Goal: Task Accomplishment & Management: Use online tool/utility

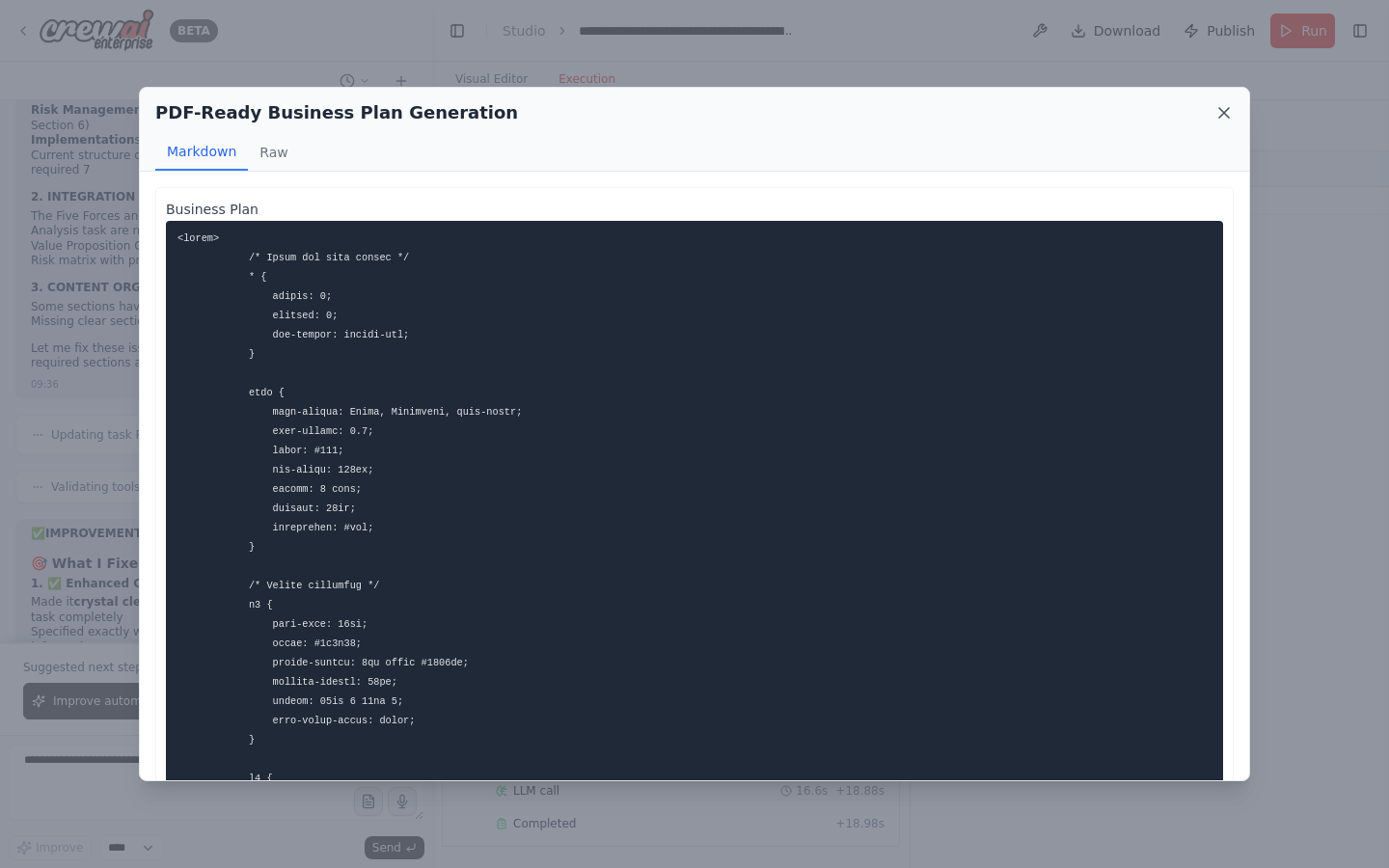
click at [1221, 106] on icon at bounding box center [1223, 113] width 20 height 20
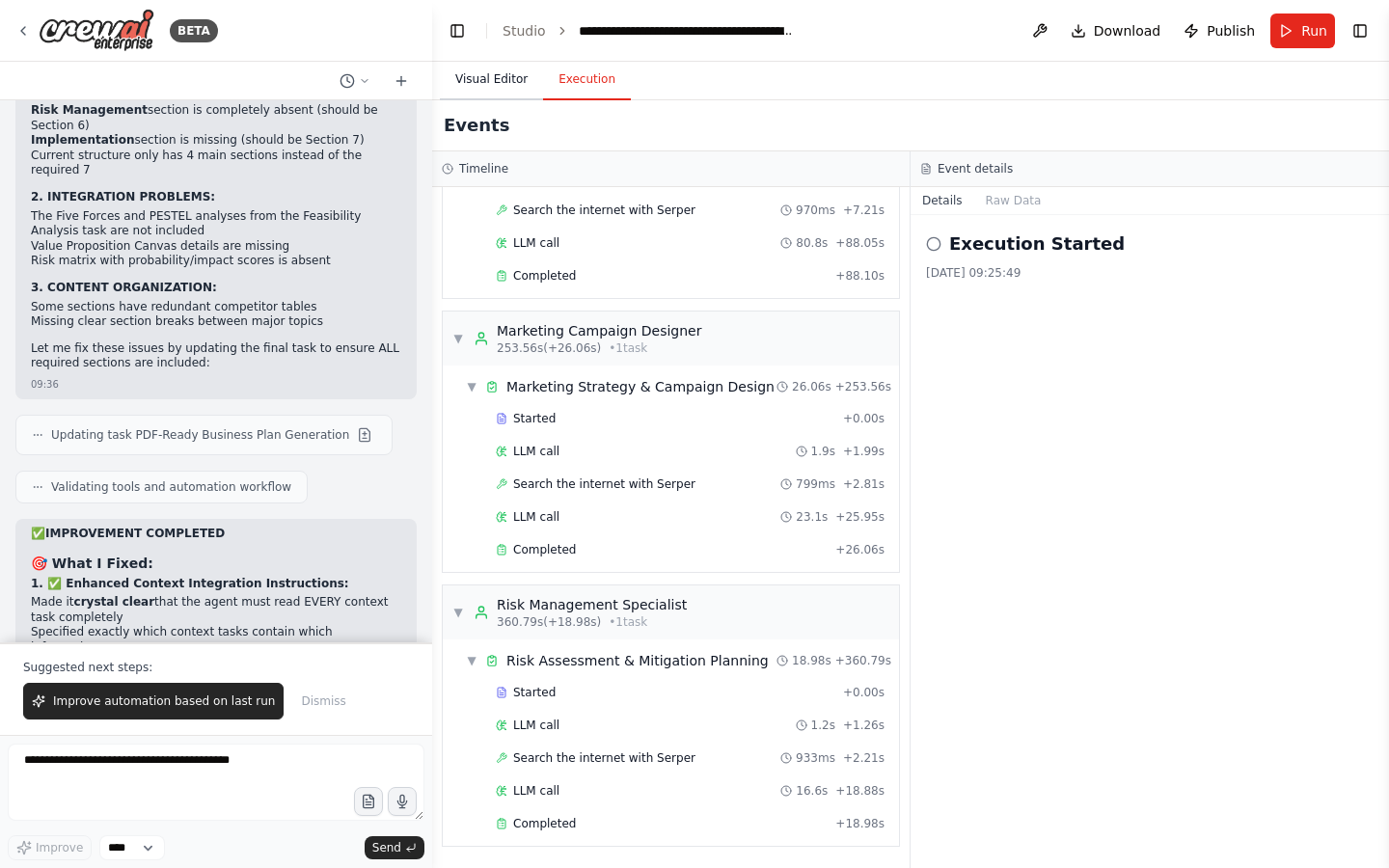
click at [462, 74] on button "Visual Editor" at bounding box center [491, 79] width 103 height 40
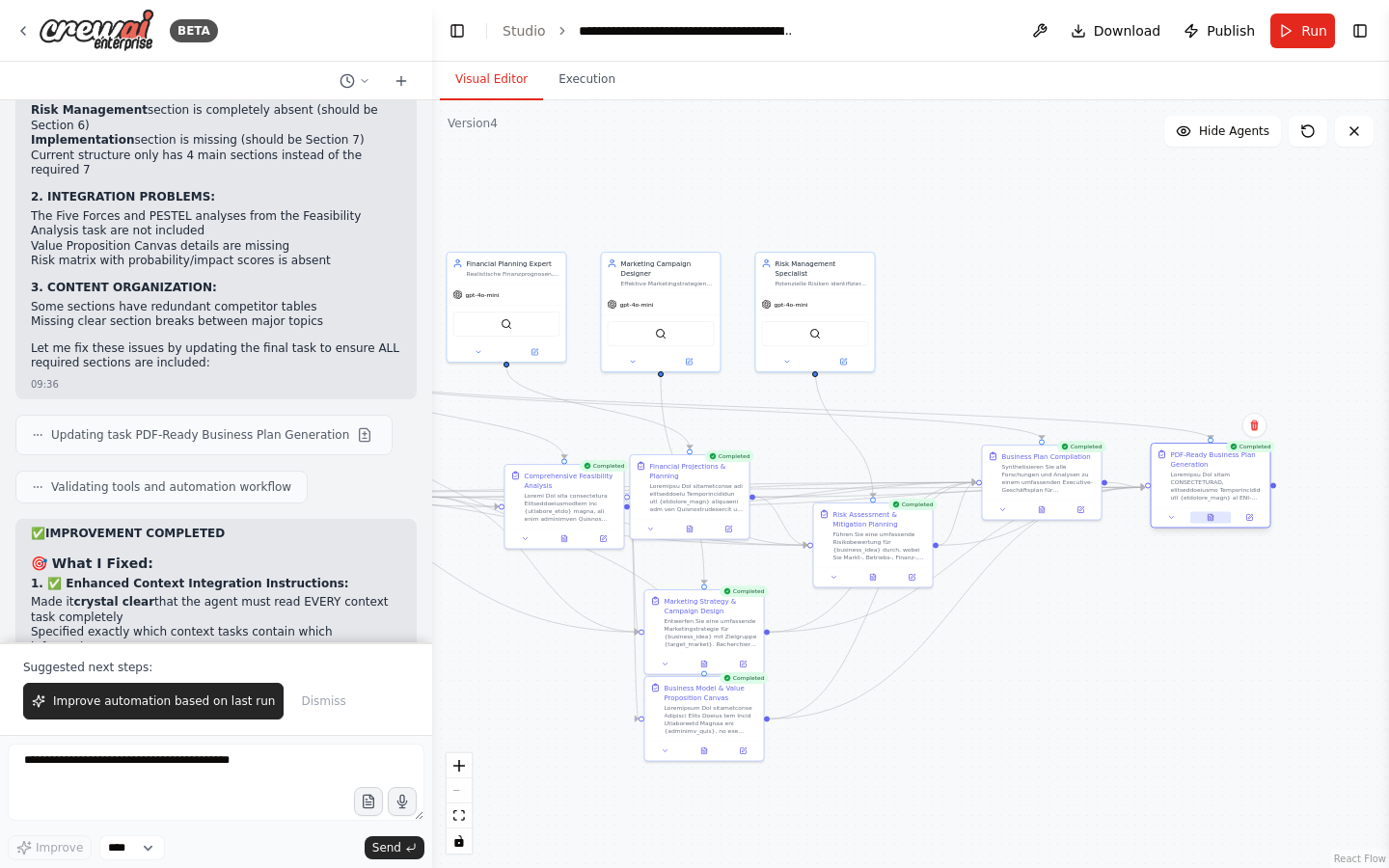
click at [1207, 518] on icon at bounding box center [1211, 518] width 8 height 8
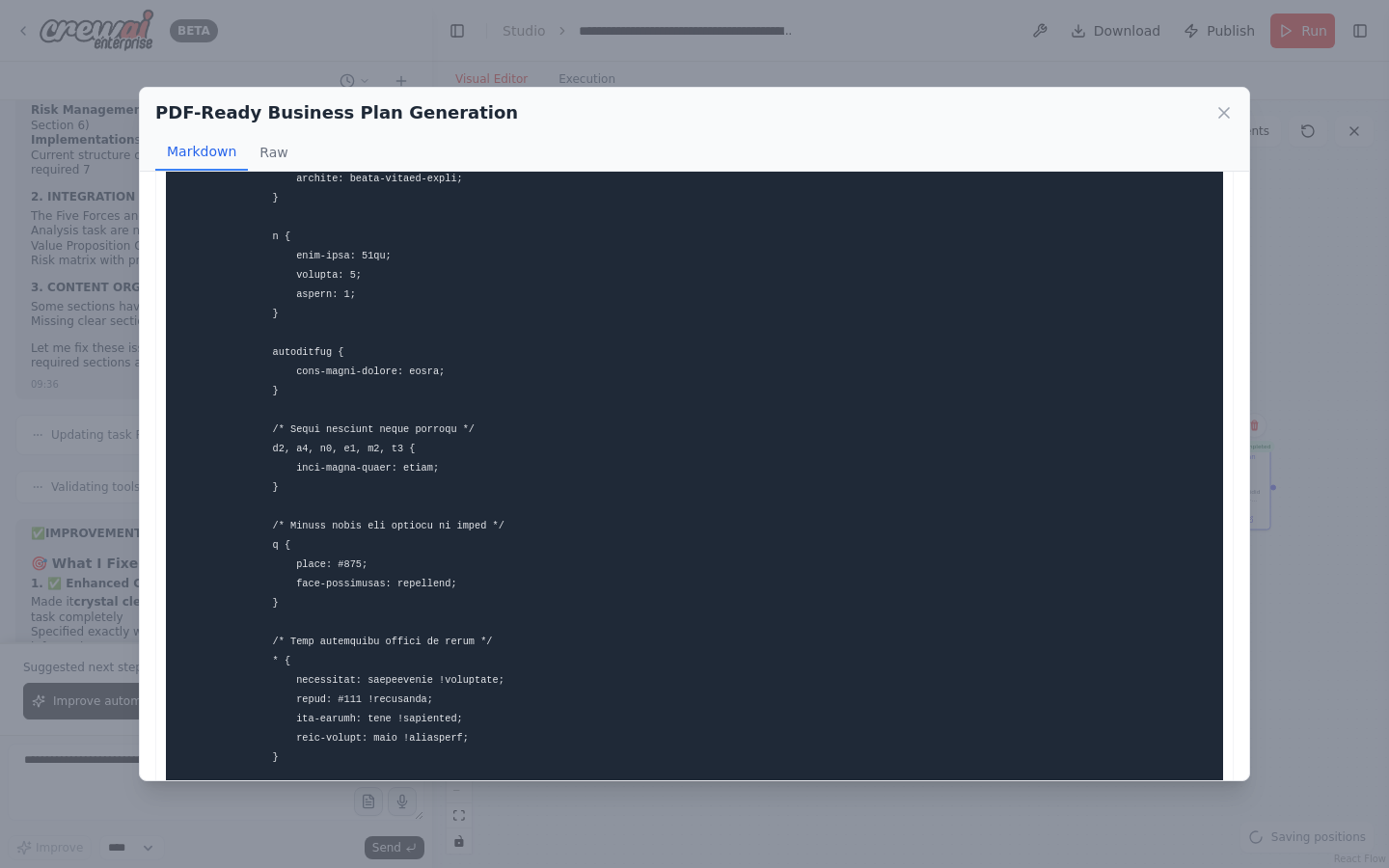
scroll to position [4153, 0]
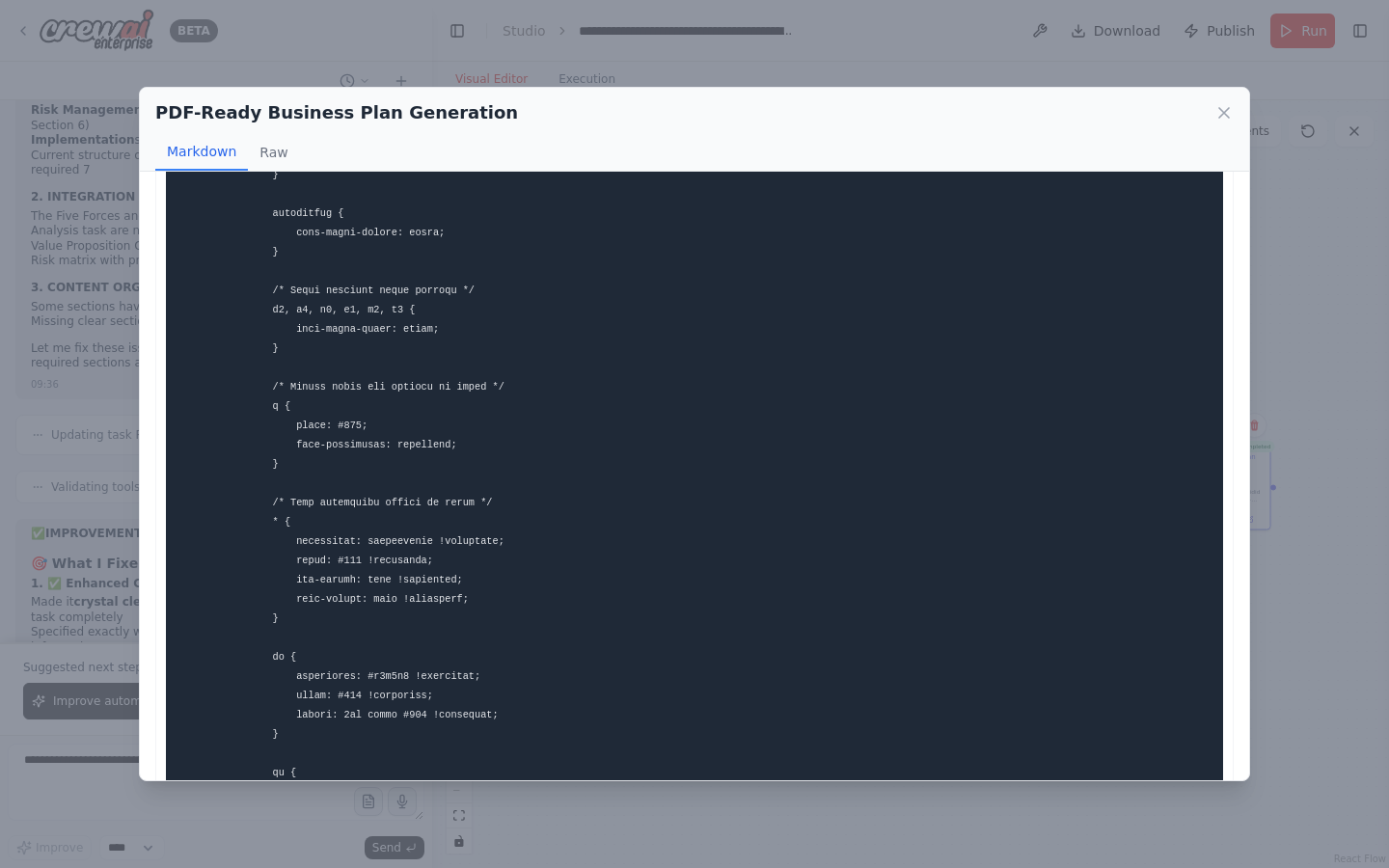
click at [1228, 100] on div "PDF-Ready Business Plan Generation" at bounding box center [694, 113] width 1078 height 27
click at [1227, 105] on icon at bounding box center [1223, 113] width 20 height 20
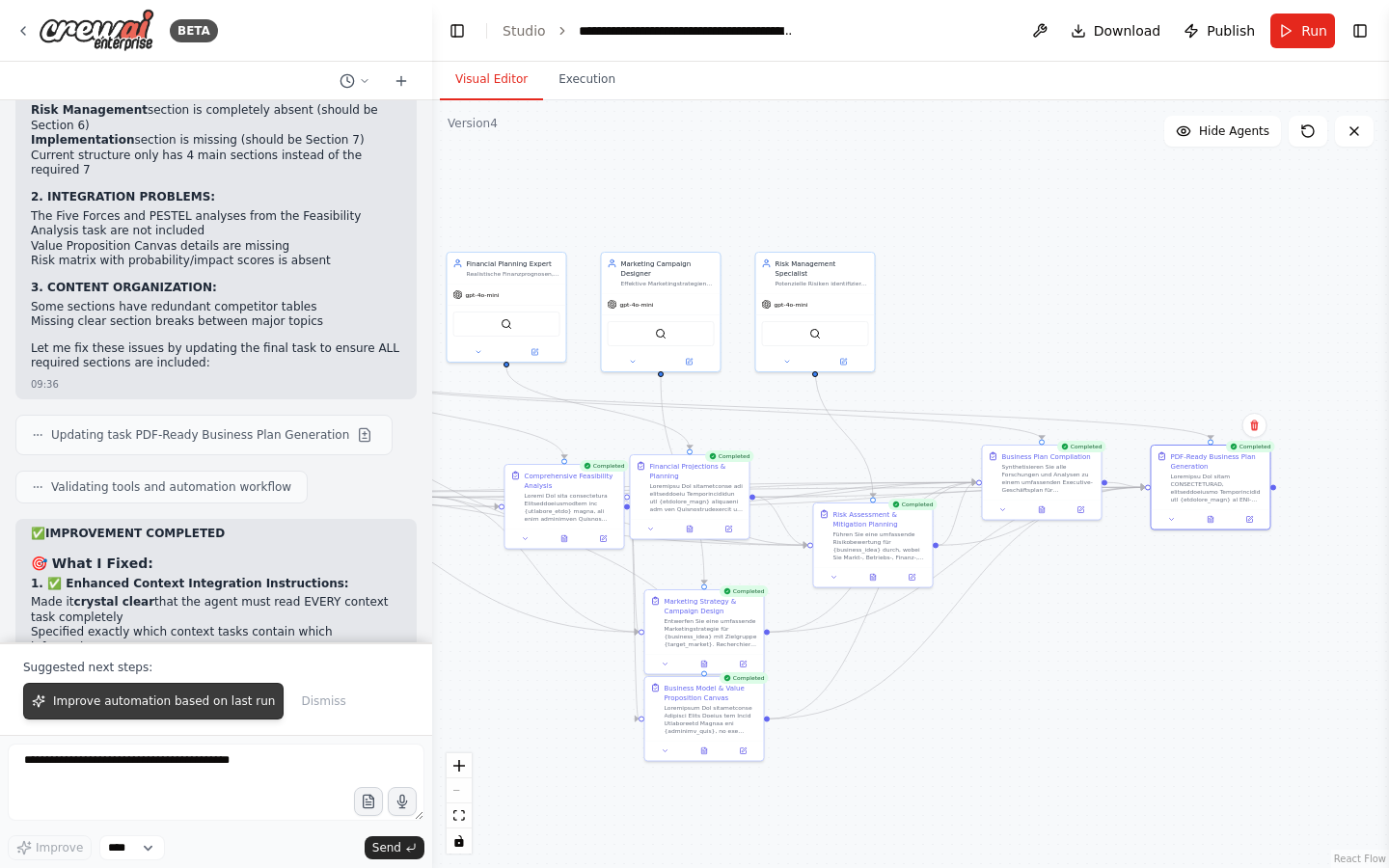
click at [211, 699] on span "Improve automation based on last run" at bounding box center [164, 701] width 221 height 16
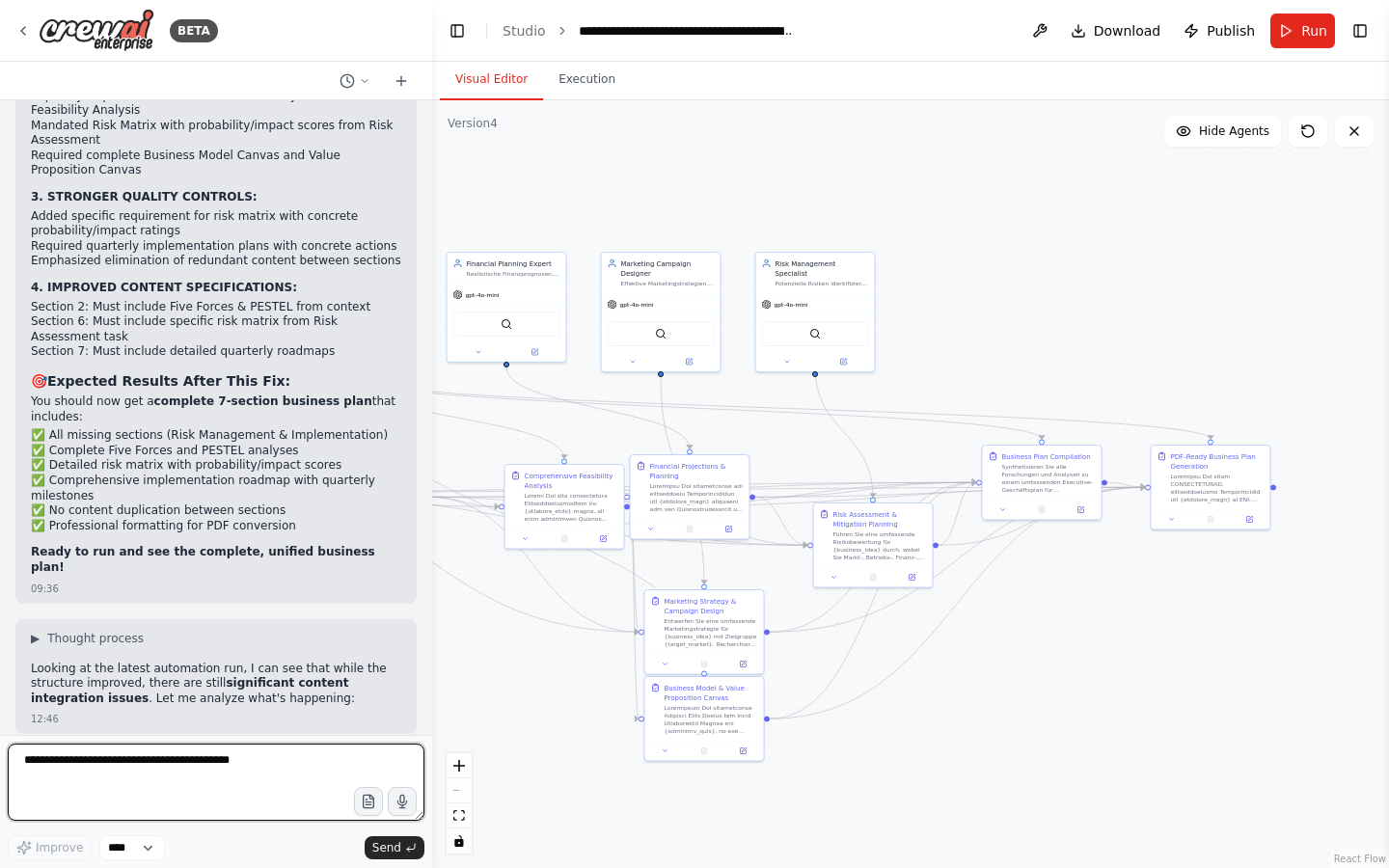
scroll to position [46677, 0]
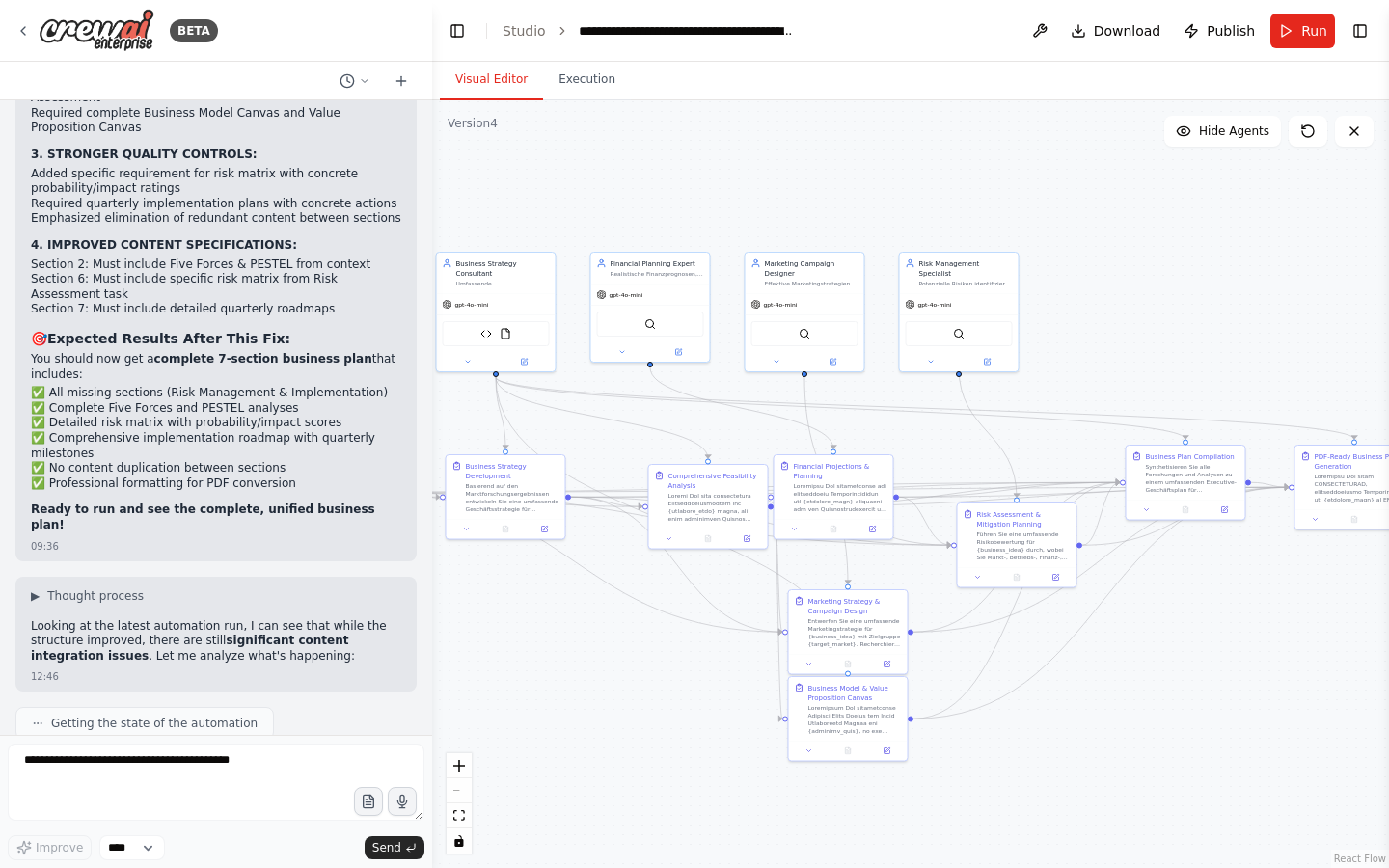
drag, startPoint x: 529, startPoint y: 195, endPoint x: 676, endPoint y: 194, distance: 147.0
click at [678, 194] on div ".deletable-edge-delete-btn { width: 20px; height: 20px; border: 0px solid #ffff…" at bounding box center [910, 484] width 957 height 768
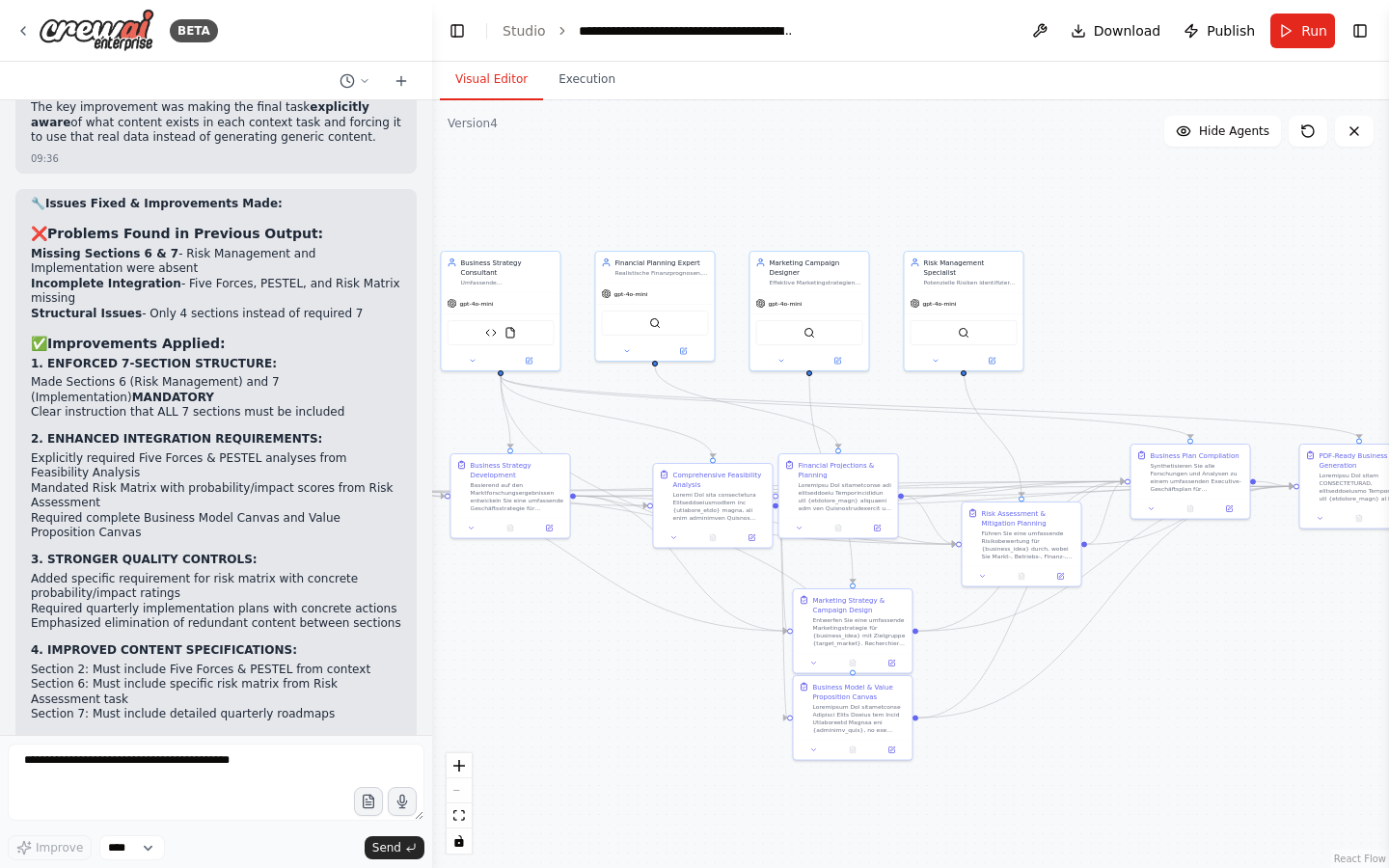
scroll to position [46270, 0]
click at [1303, 31] on span "Run" at bounding box center [1314, 31] width 26 height 20
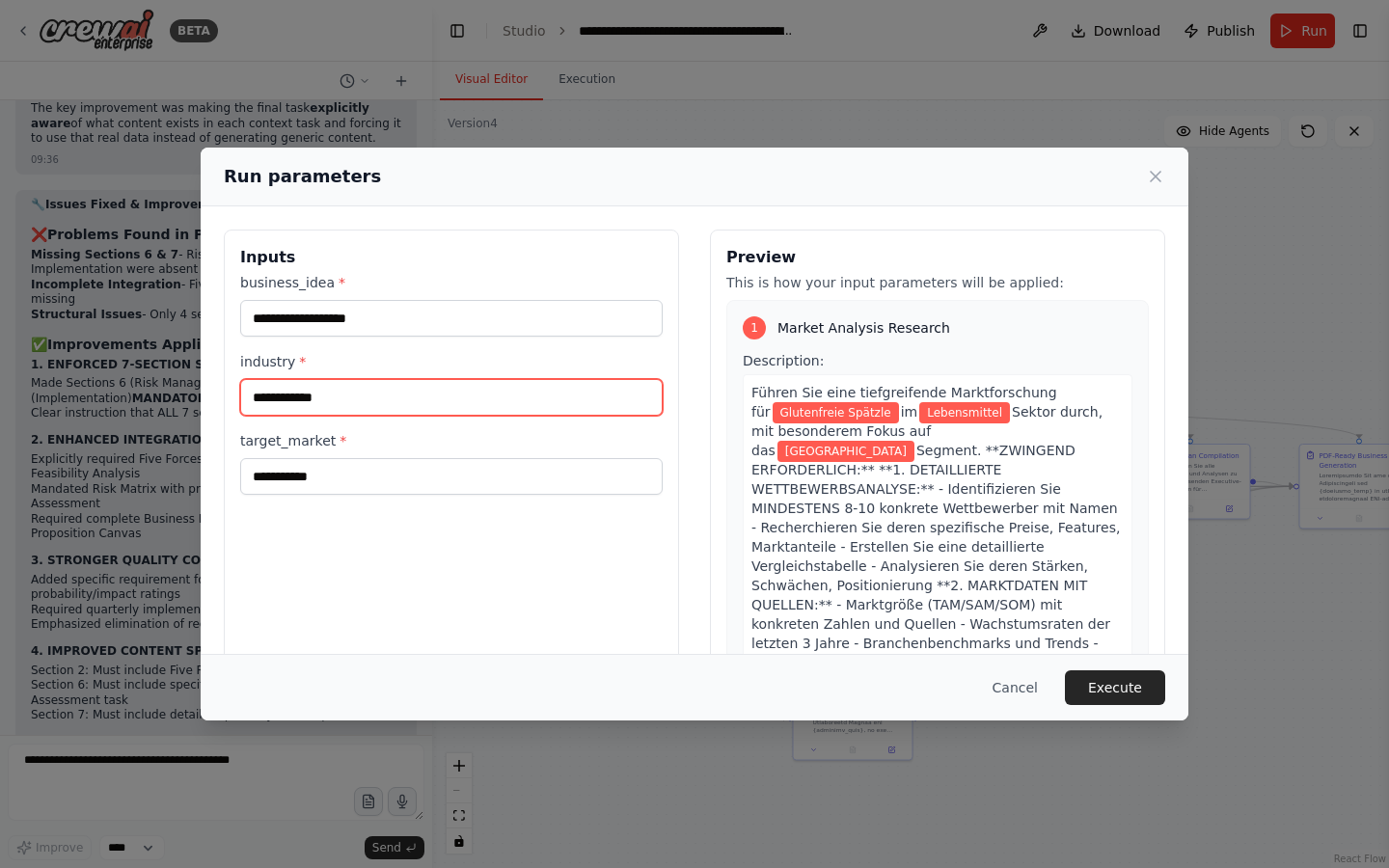
click at [254, 401] on input "**********" at bounding box center [451, 397] width 422 height 36
type input "**********"
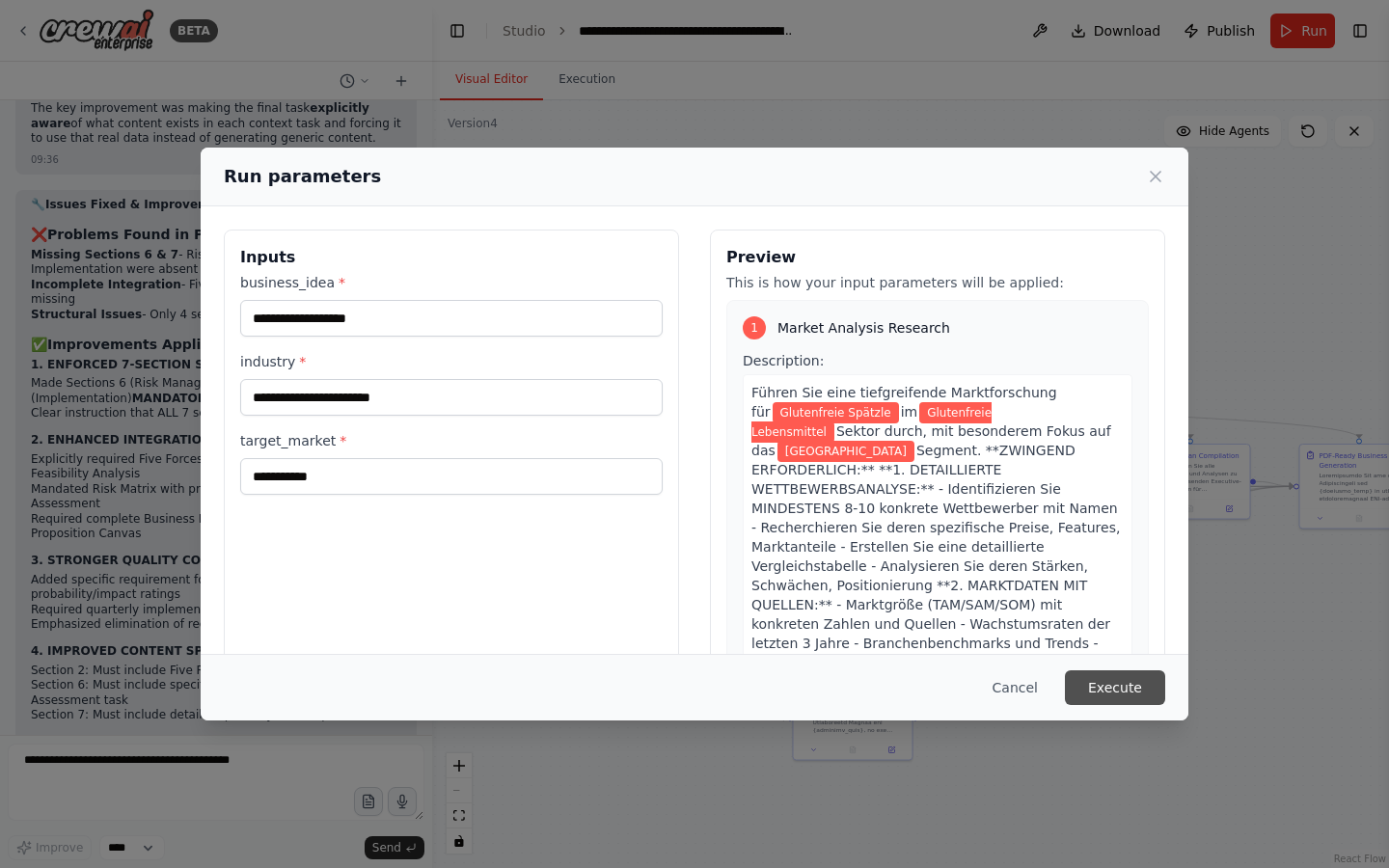
click at [1083, 682] on button "Execute" at bounding box center [1115, 687] width 100 height 34
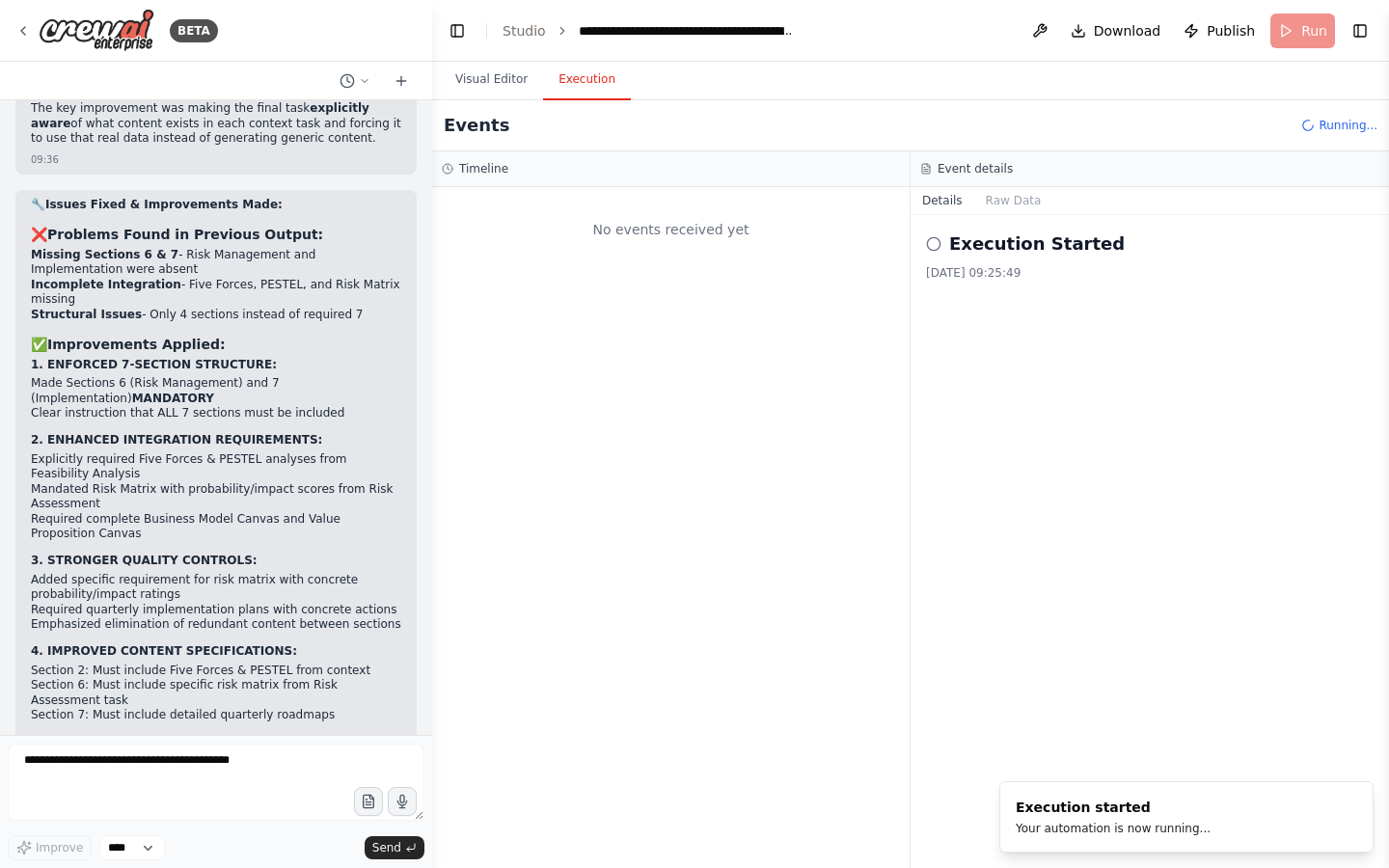
click at [735, 296] on div "No events received yet" at bounding box center [670, 527] width 477 height 681
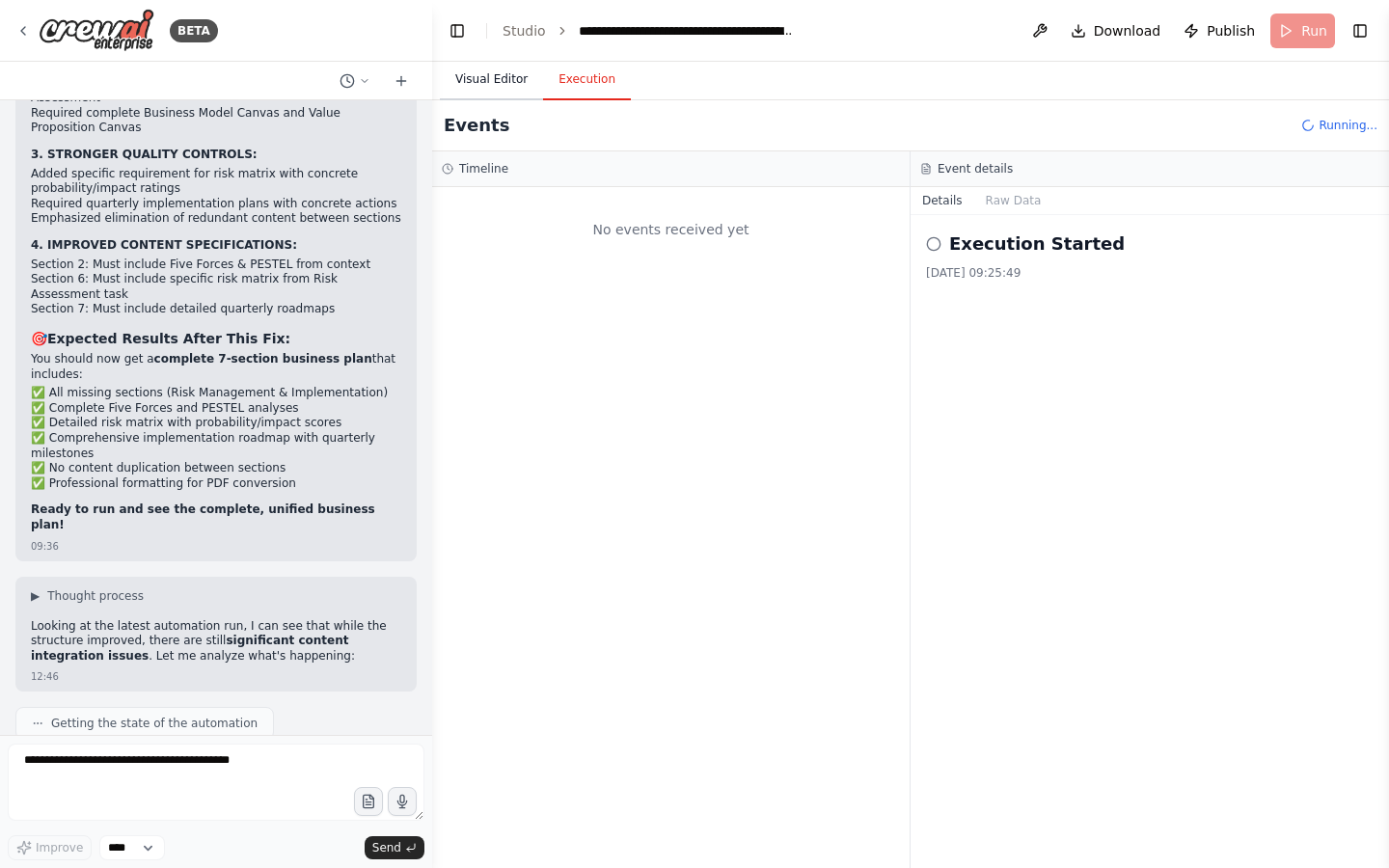
click at [492, 91] on button "Visual Editor" at bounding box center [491, 79] width 103 height 40
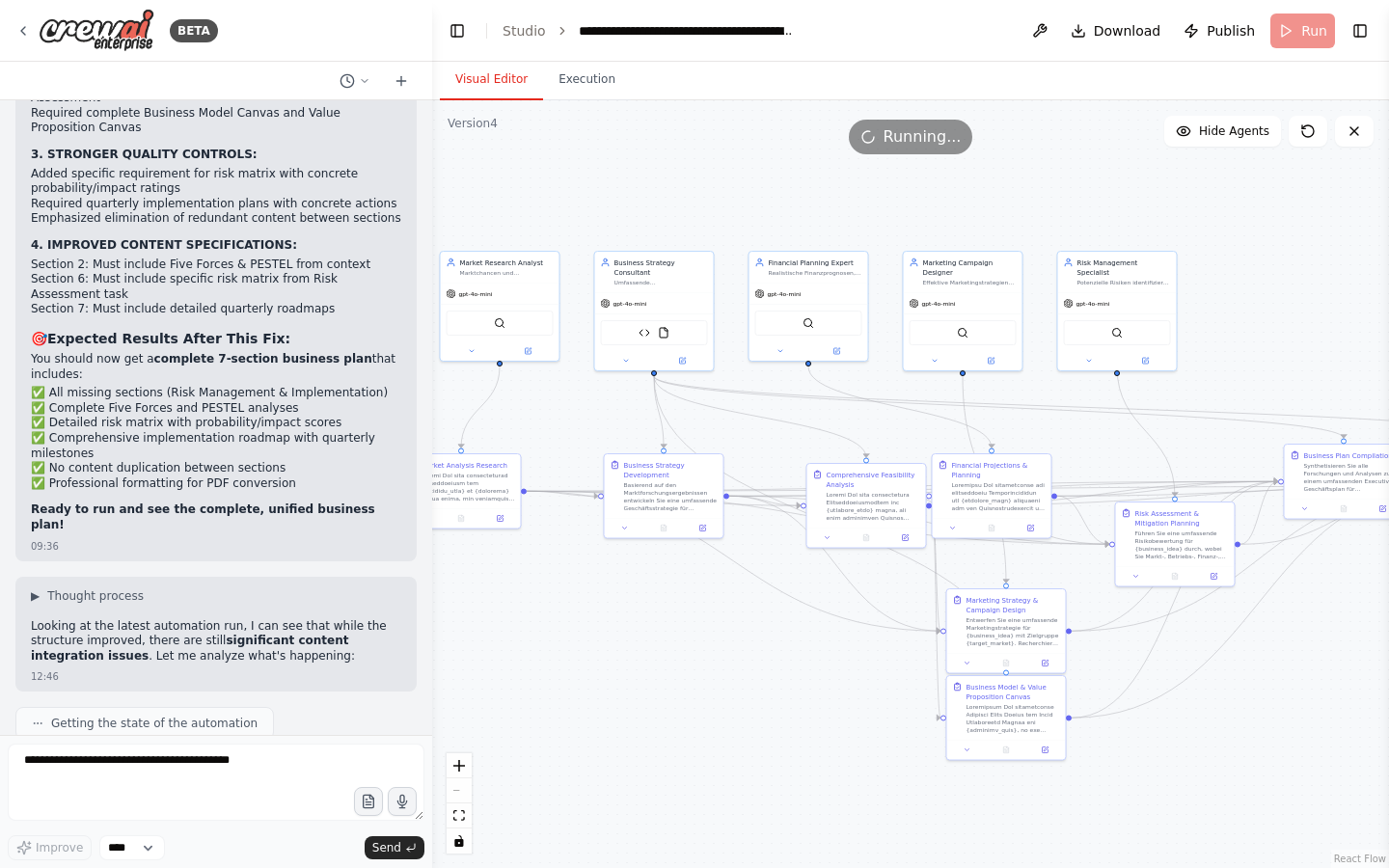
drag, startPoint x: 563, startPoint y: 177, endPoint x: 716, endPoint y: 177, distance: 153.0
click at [716, 177] on div ".deletable-edge-delete-btn { width: 20px; height: 20px; border: 0px solid #ffff…" at bounding box center [910, 484] width 957 height 768
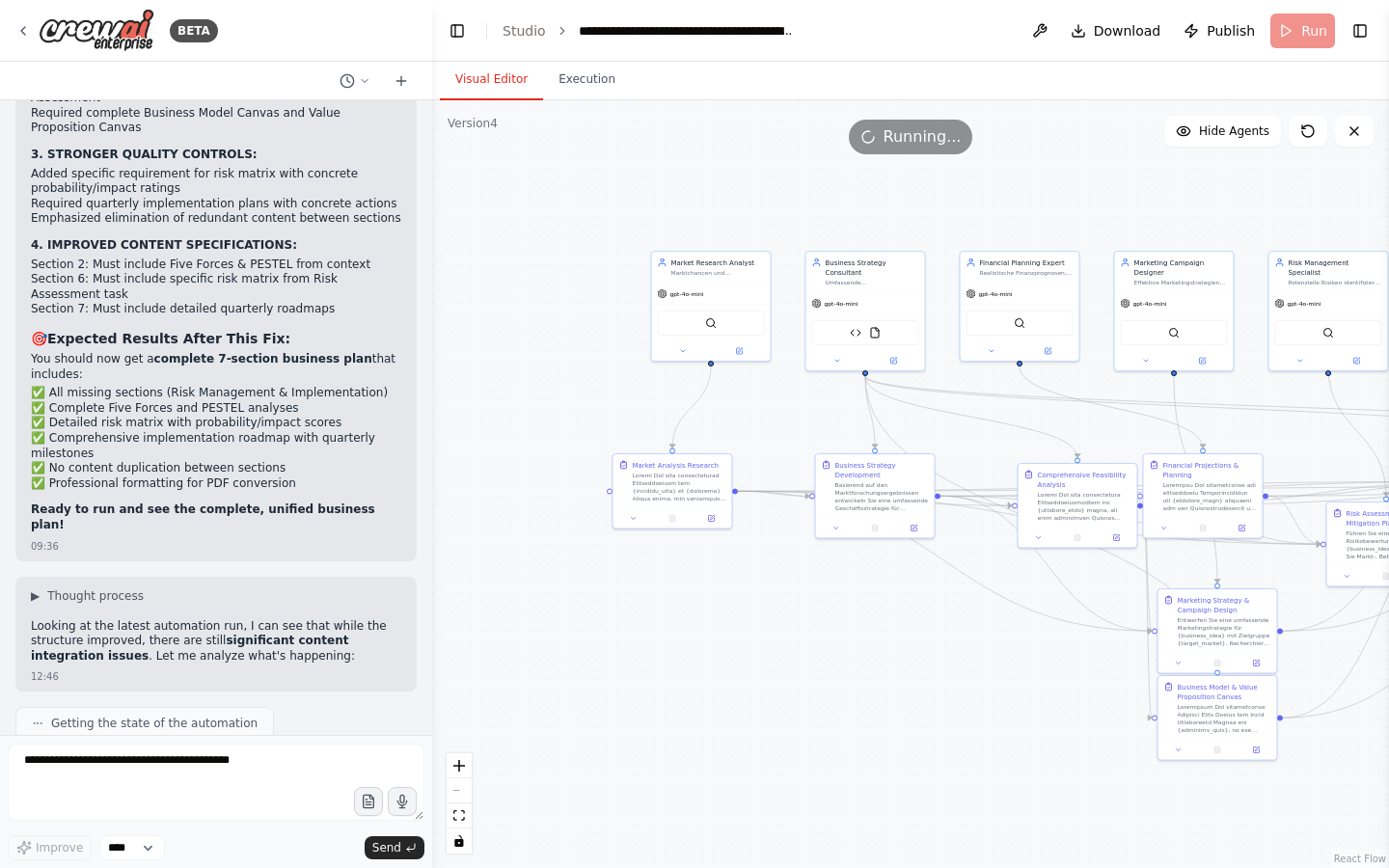
drag, startPoint x: 716, startPoint y: 177, endPoint x: 929, endPoint y: 177, distance: 213.0
click at [929, 177] on div ".deletable-edge-delete-btn { width: 20px; height: 20px; border: 0px solid #ffff…" at bounding box center [910, 484] width 957 height 768
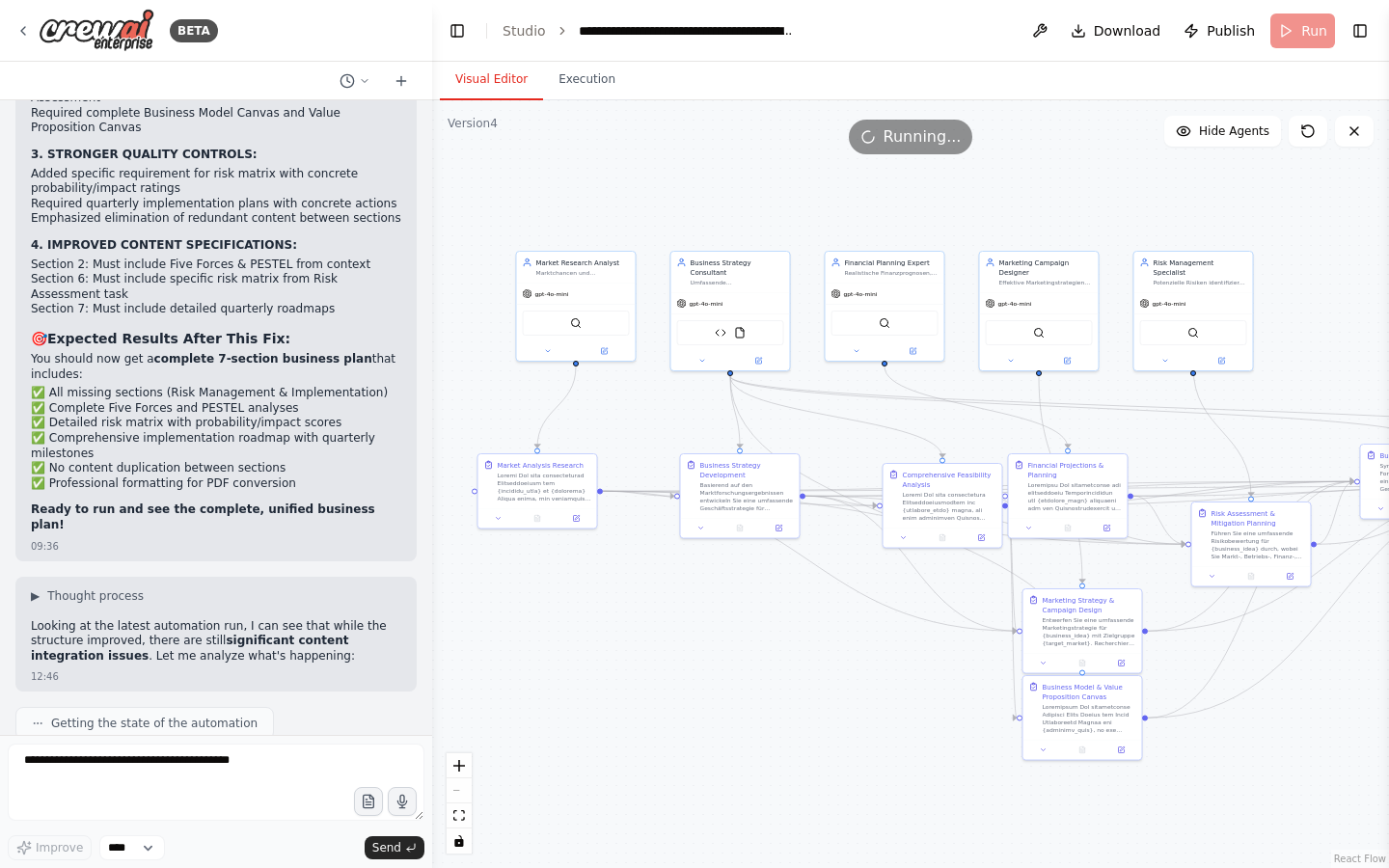
drag, startPoint x: 929, startPoint y: 177, endPoint x: 791, endPoint y: 177, distance: 138.0
click at [791, 177] on div ".deletable-edge-delete-btn { width: 20px; height: 20px; border: 0px solid #ffff…" at bounding box center [910, 484] width 957 height 768
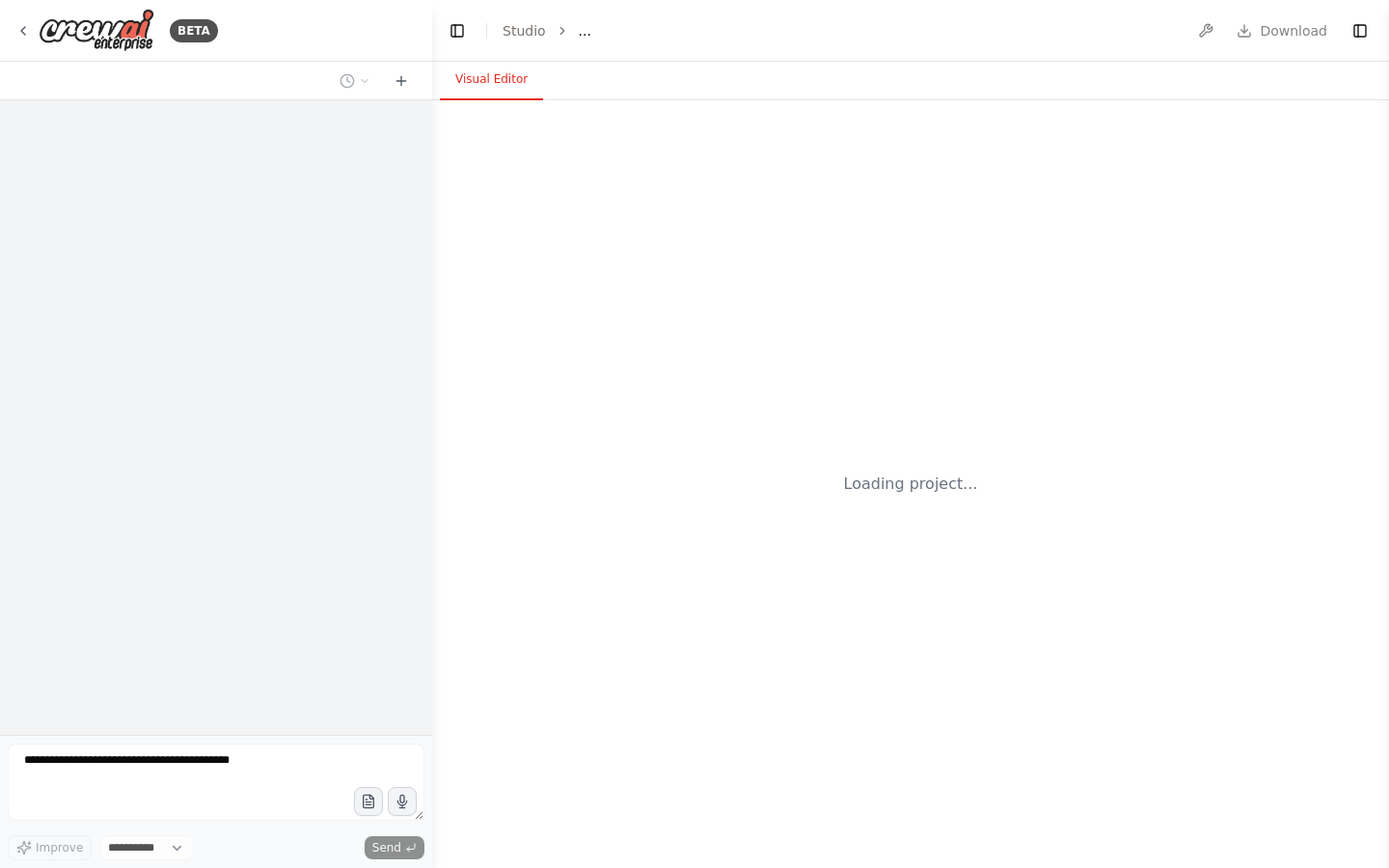
select select "****"
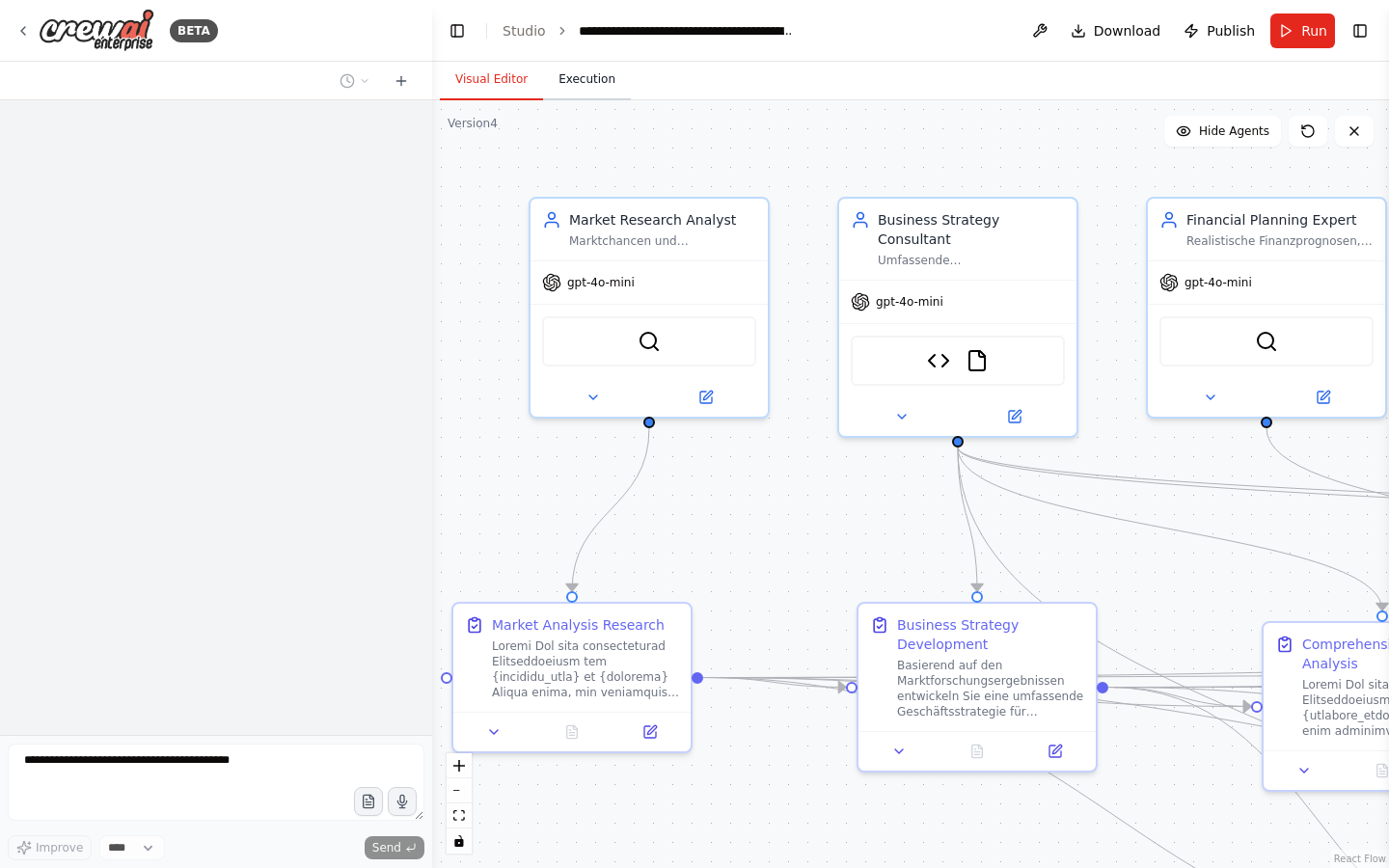
click at [579, 77] on button "Execution" at bounding box center [587, 79] width 88 height 40
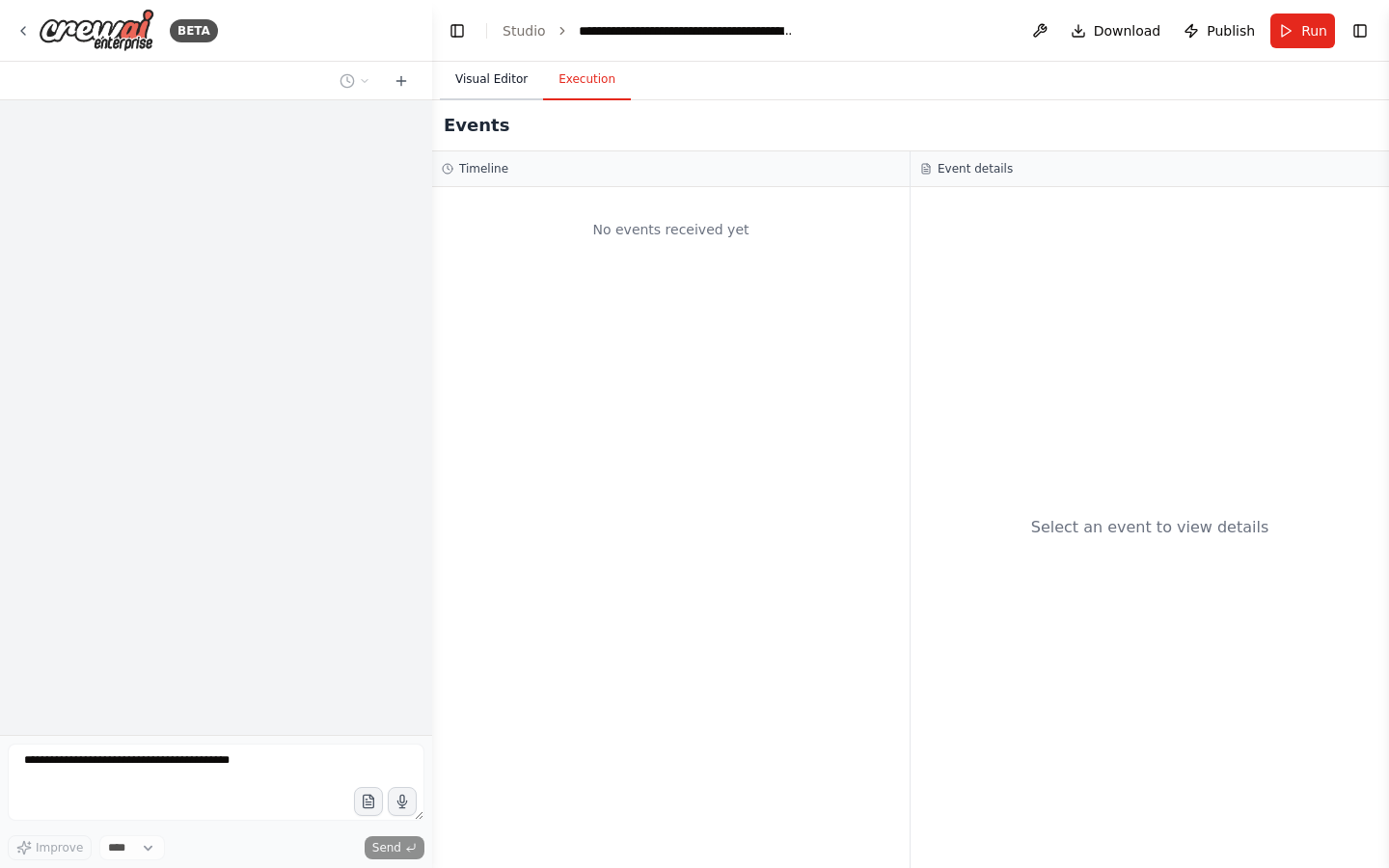
click at [504, 79] on button "Visual Editor" at bounding box center [491, 79] width 103 height 40
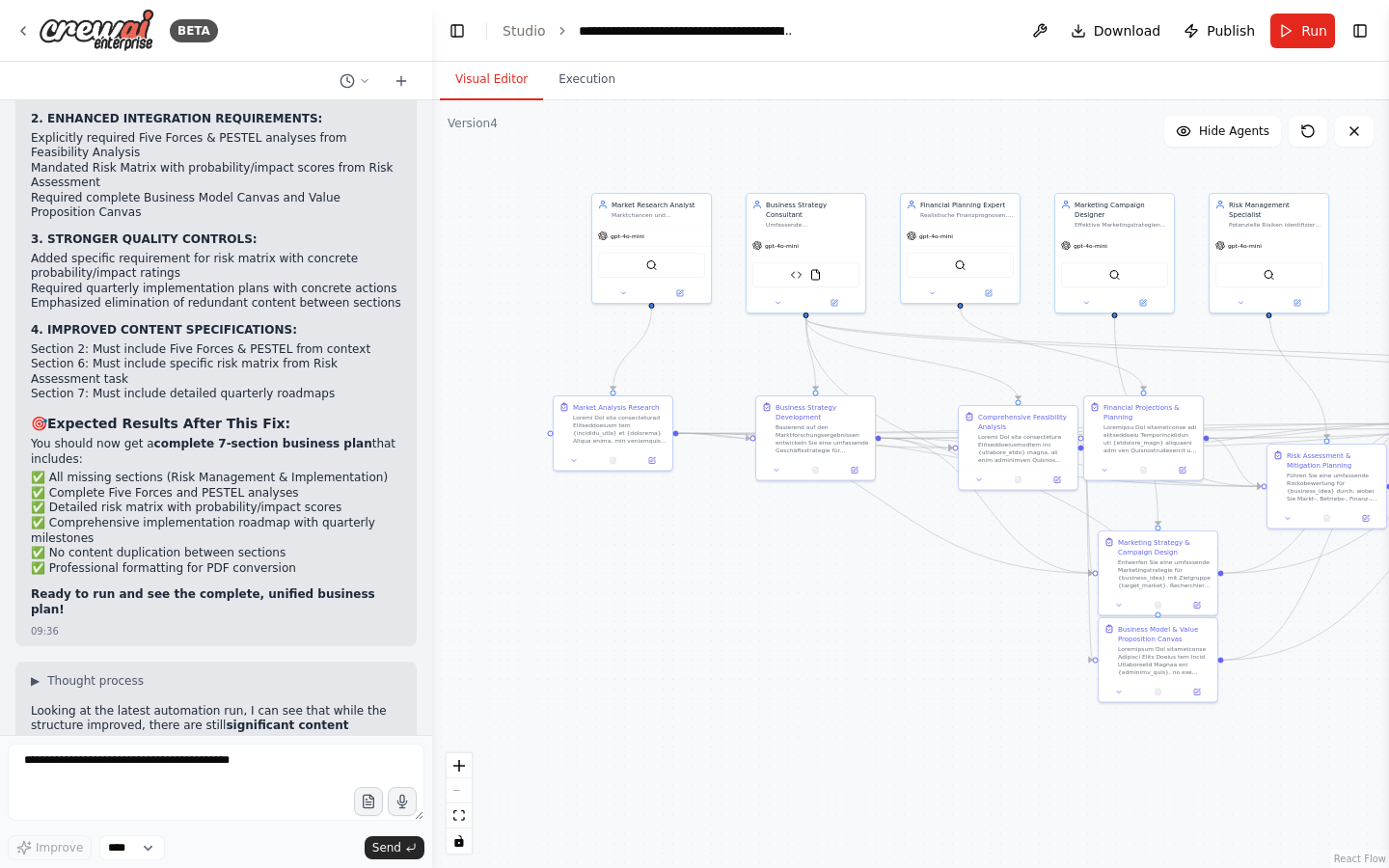
scroll to position [46677, 0]
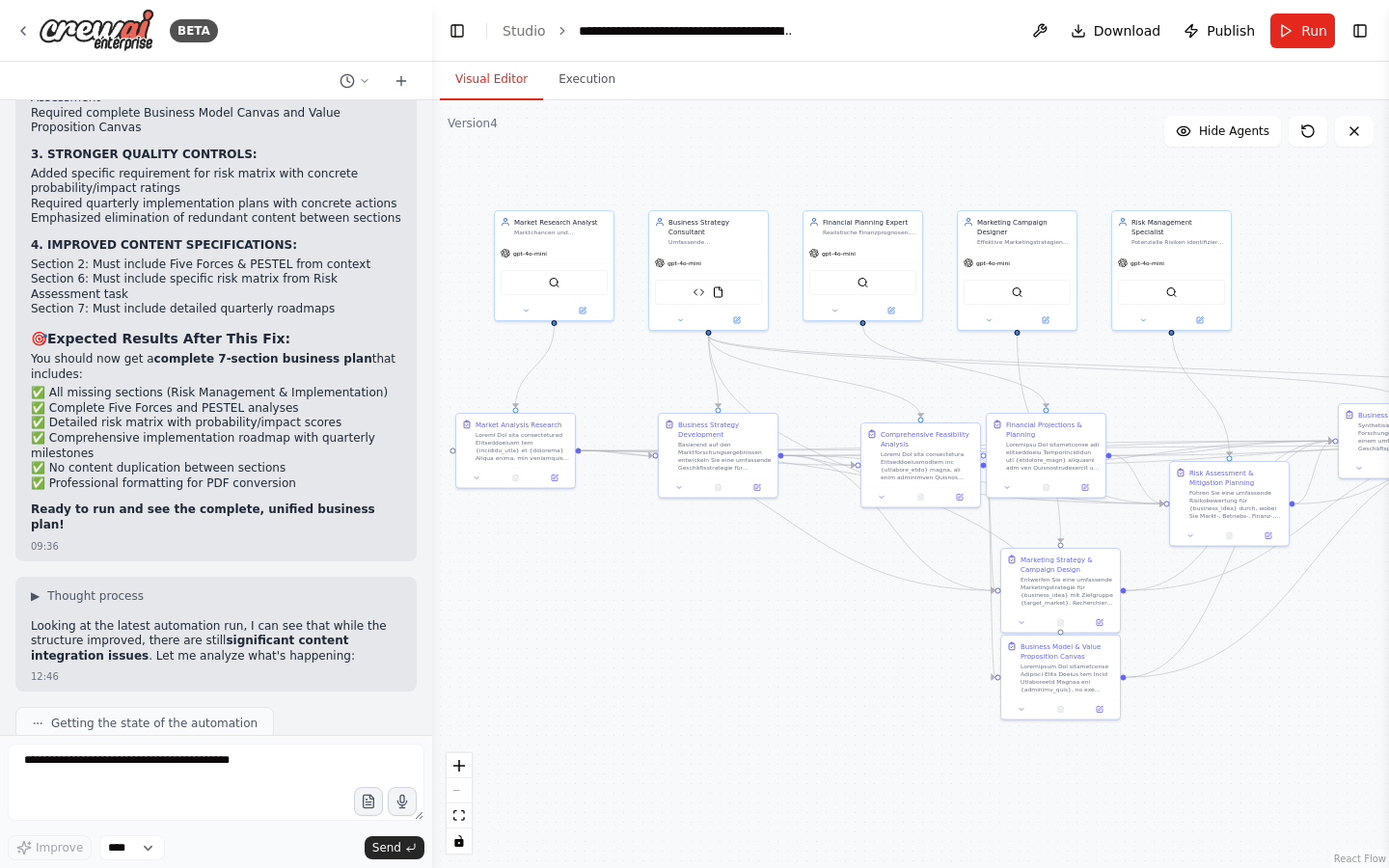
drag, startPoint x: 692, startPoint y: 172, endPoint x: 594, endPoint y: 190, distance: 99.6
click at [594, 190] on div ".deletable-edge-delete-btn { width: 20px; height: 20px; border: 0px solid #ffff…" at bounding box center [910, 484] width 957 height 768
drag, startPoint x: 761, startPoint y: 178, endPoint x: 658, endPoint y: 178, distance: 103.0
click at [658, 178] on div ".deletable-edge-delete-btn { width: 20px; height: 20px; border: 0px solid #ffff…" at bounding box center [910, 484] width 957 height 768
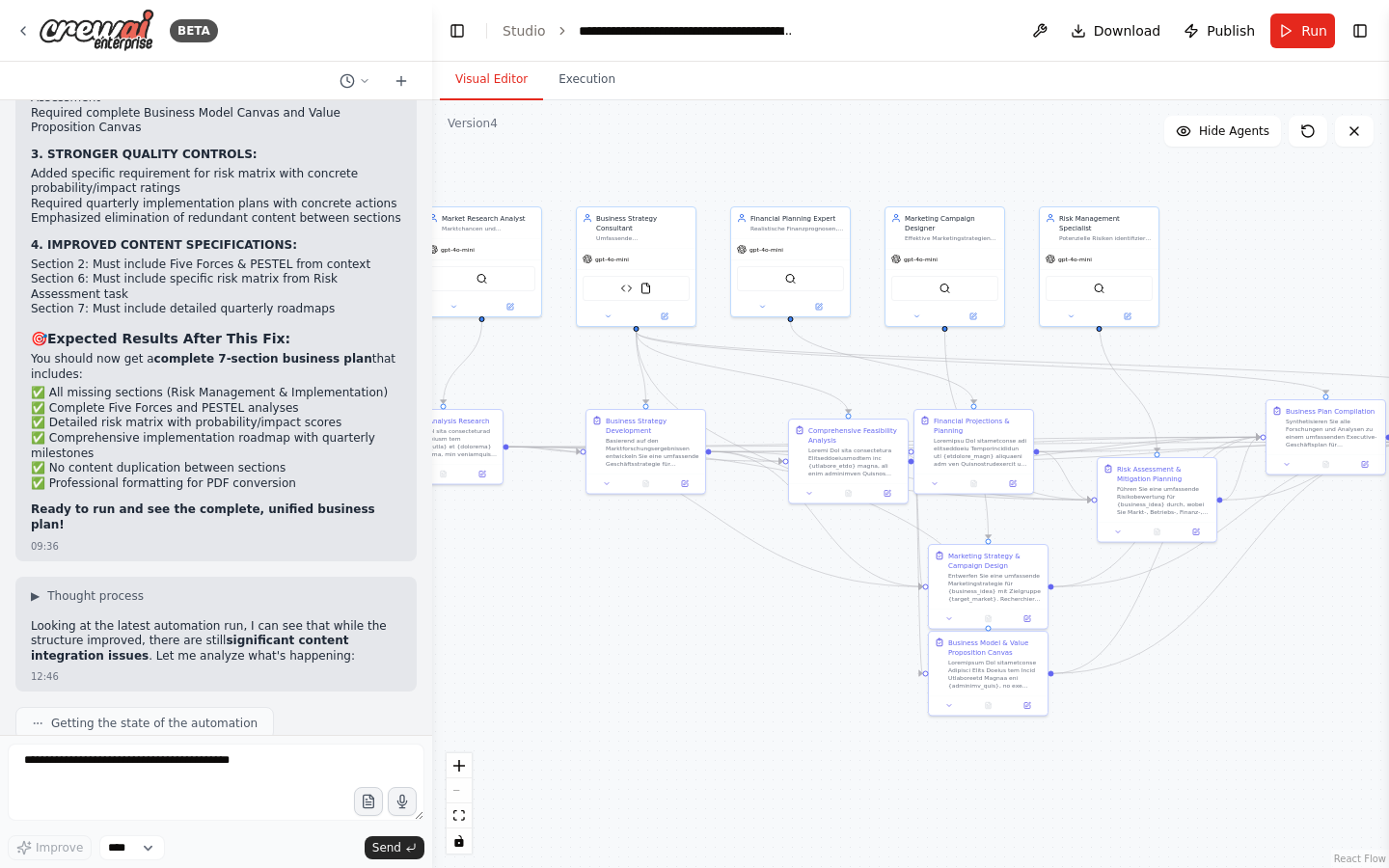
drag, startPoint x: 658, startPoint y: 178, endPoint x: 816, endPoint y: 179, distance: 158.0
click at [816, 179] on div ".deletable-edge-delete-btn { width: 20px; height: 20px; border: 0px solid #ffff…" at bounding box center [910, 484] width 957 height 768
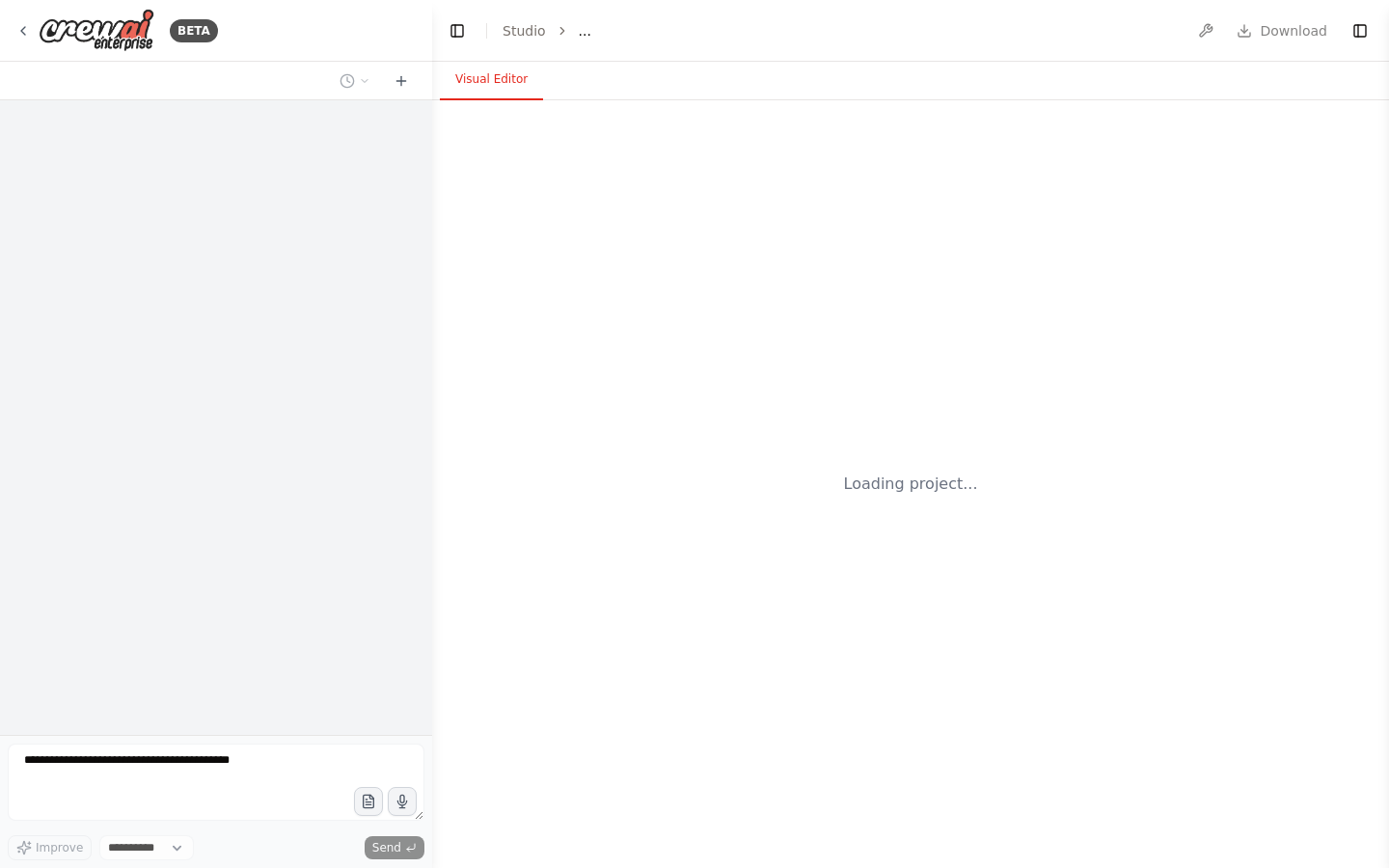
select select "****"
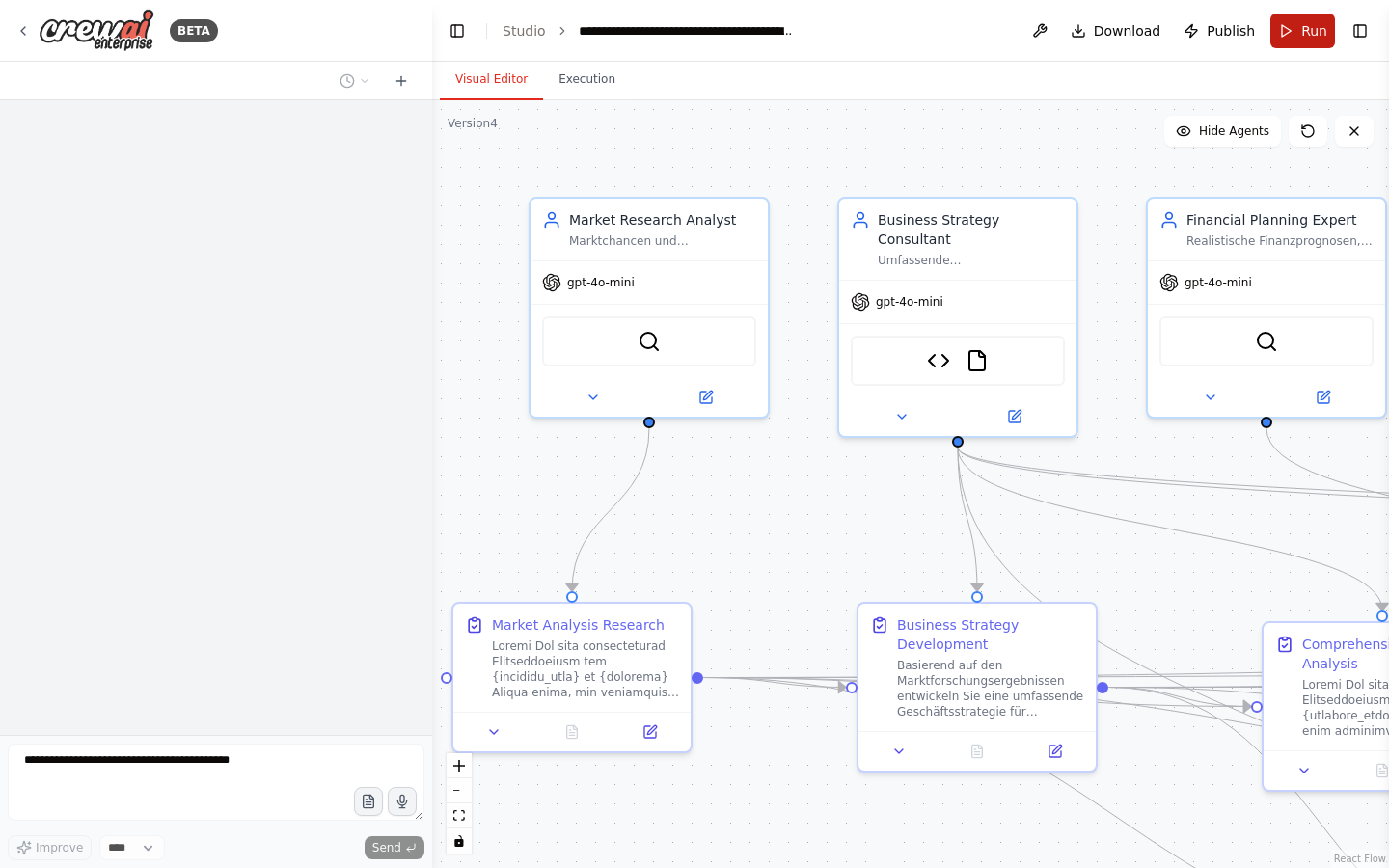
click at [1296, 36] on button "Run" at bounding box center [1303, 30] width 65 height 34
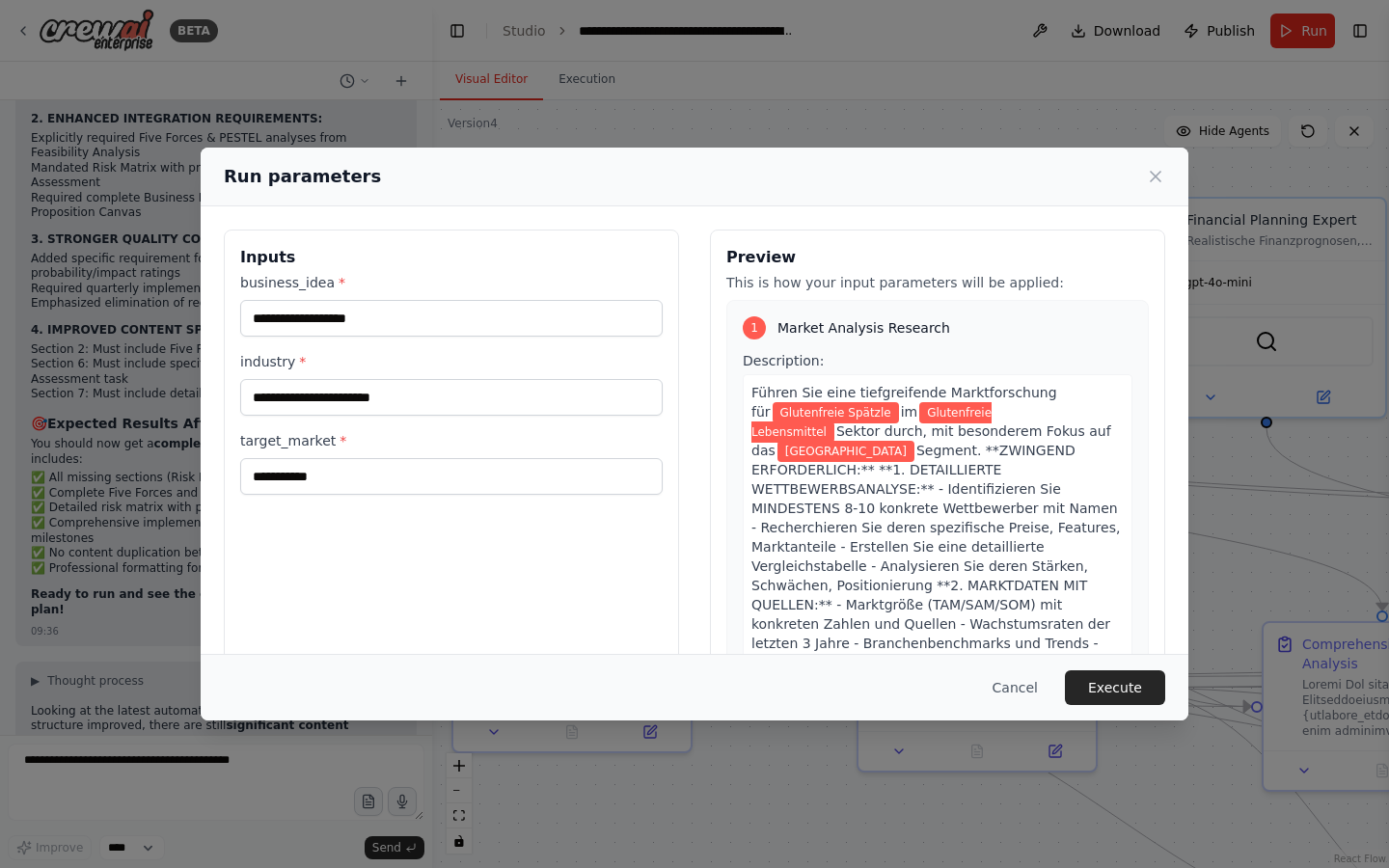
scroll to position [46677, 0]
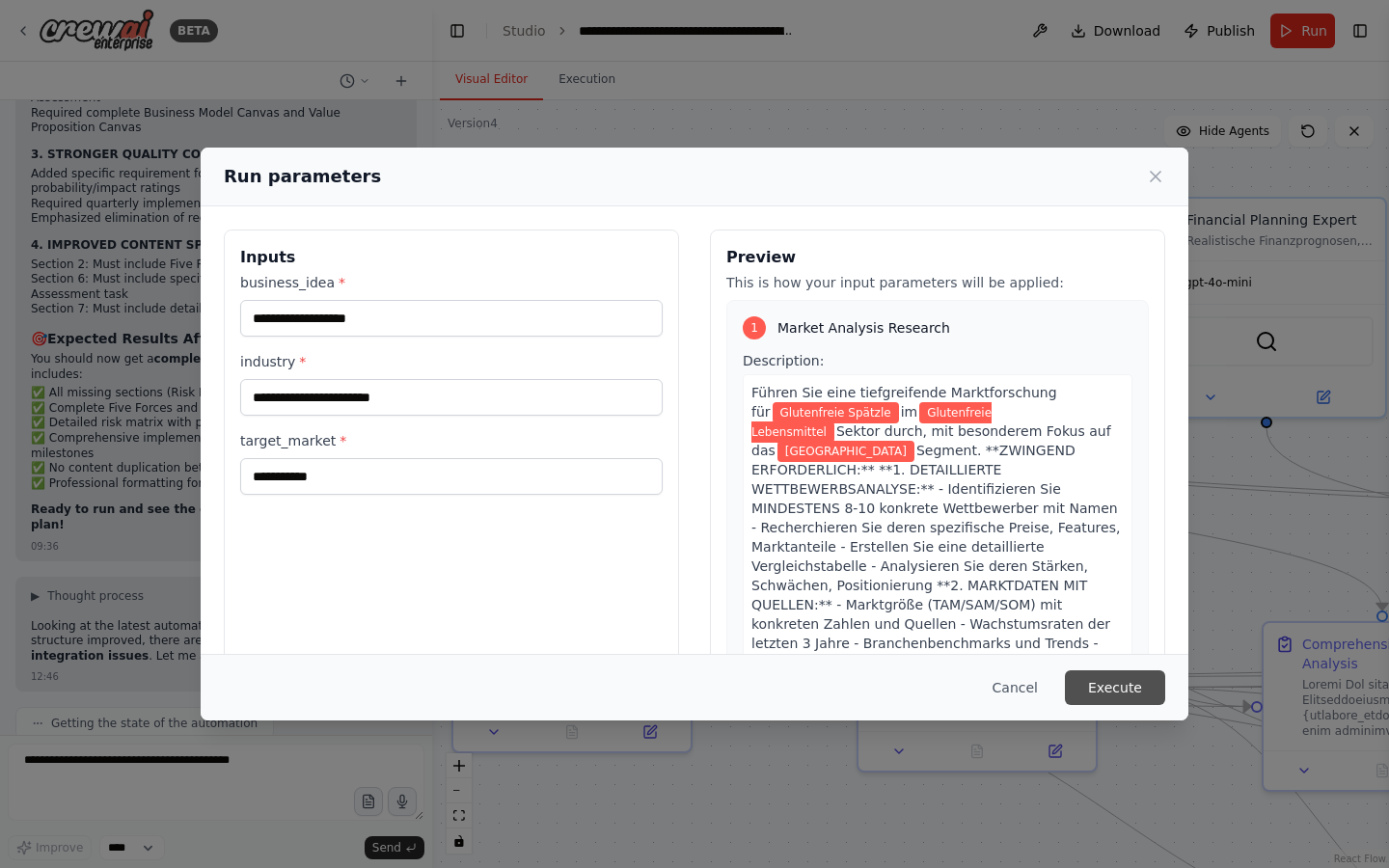
click at [1118, 684] on button "Execute" at bounding box center [1115, 687] width 100 height 34
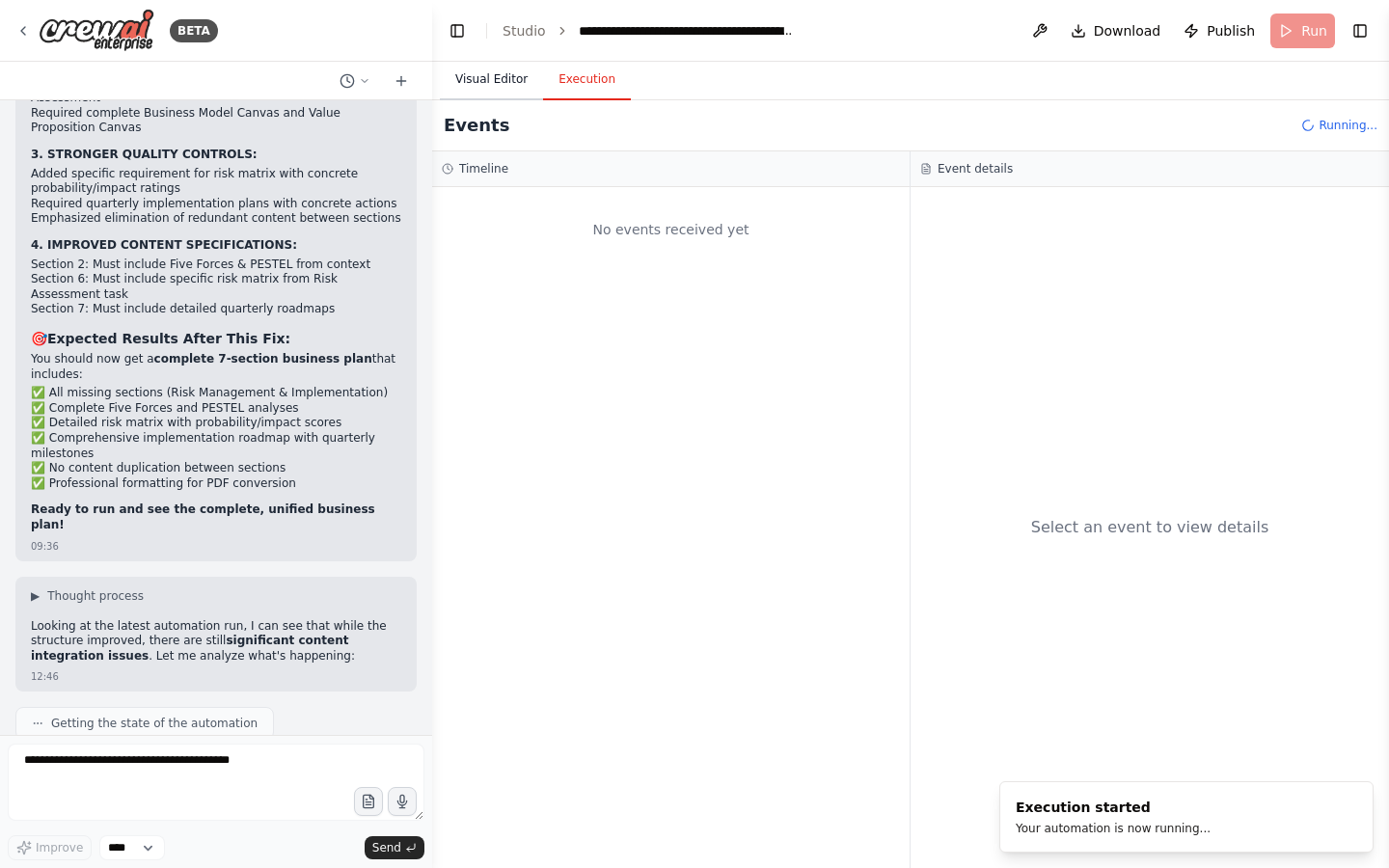
click at [508, 82] on button "Visual Editor" at bounding box center [491, 79] width 103 height 40
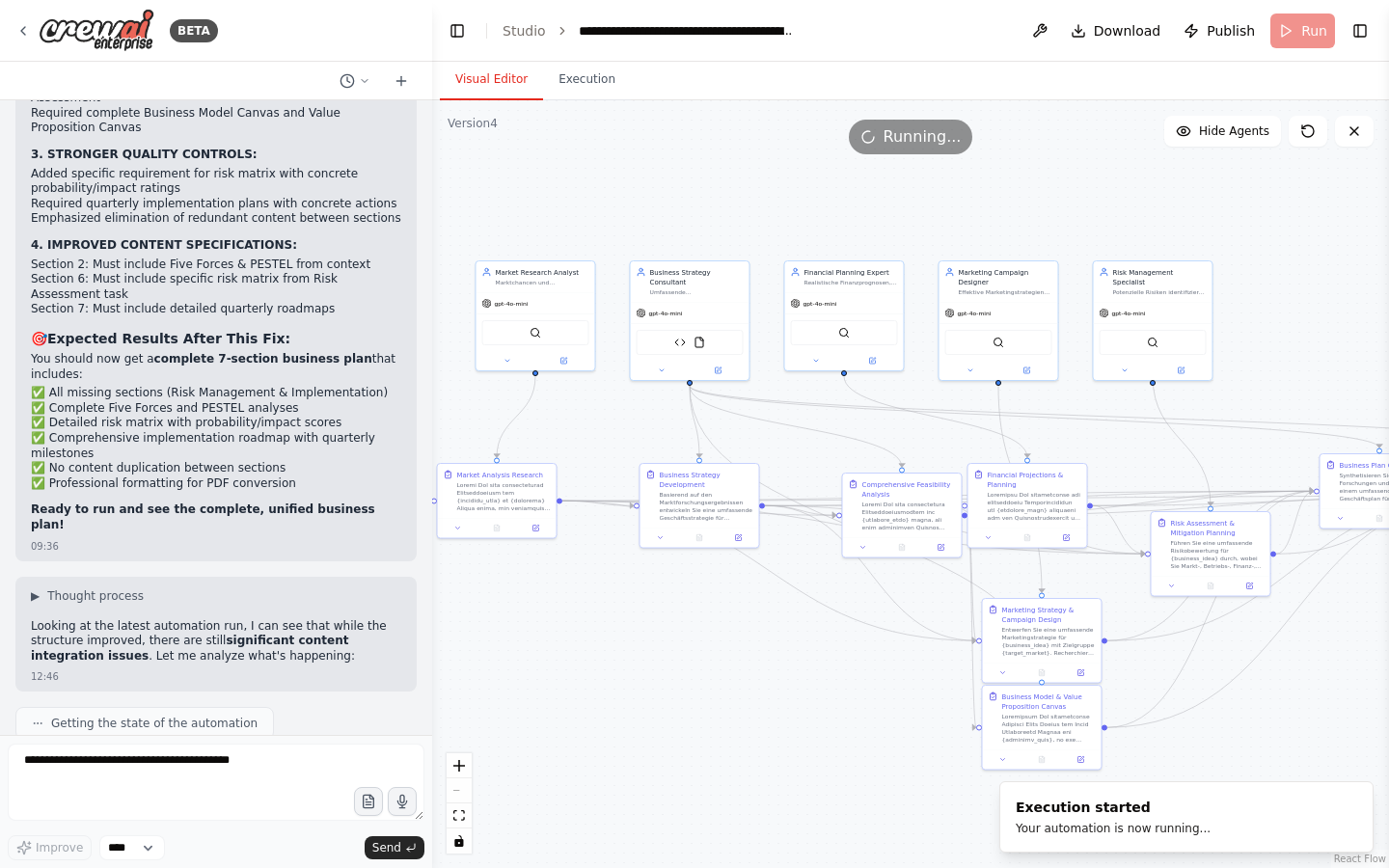
drag, startPoint x: 647, startPoint y: 162, endPoint x: 533, endPoint y: 243, distance: 139.8
click at [533, 243] on div ".deletable-edge-delete-btn { width: 20px; height: 20px; border: 0px solid #ffff…" at bounding box center [910, 484] width 957 height 768
drag, startPoint x: 647, startPoint y: 190, endPoint x: 603, endPoint y: 190, distance: 44.0
click at [604, 190] on div ".deletable-edge-delete-btn { width: 20px; height: 20px; border: 0px solid #ffff…" at bounding box center [910, 484] width 957 height 768
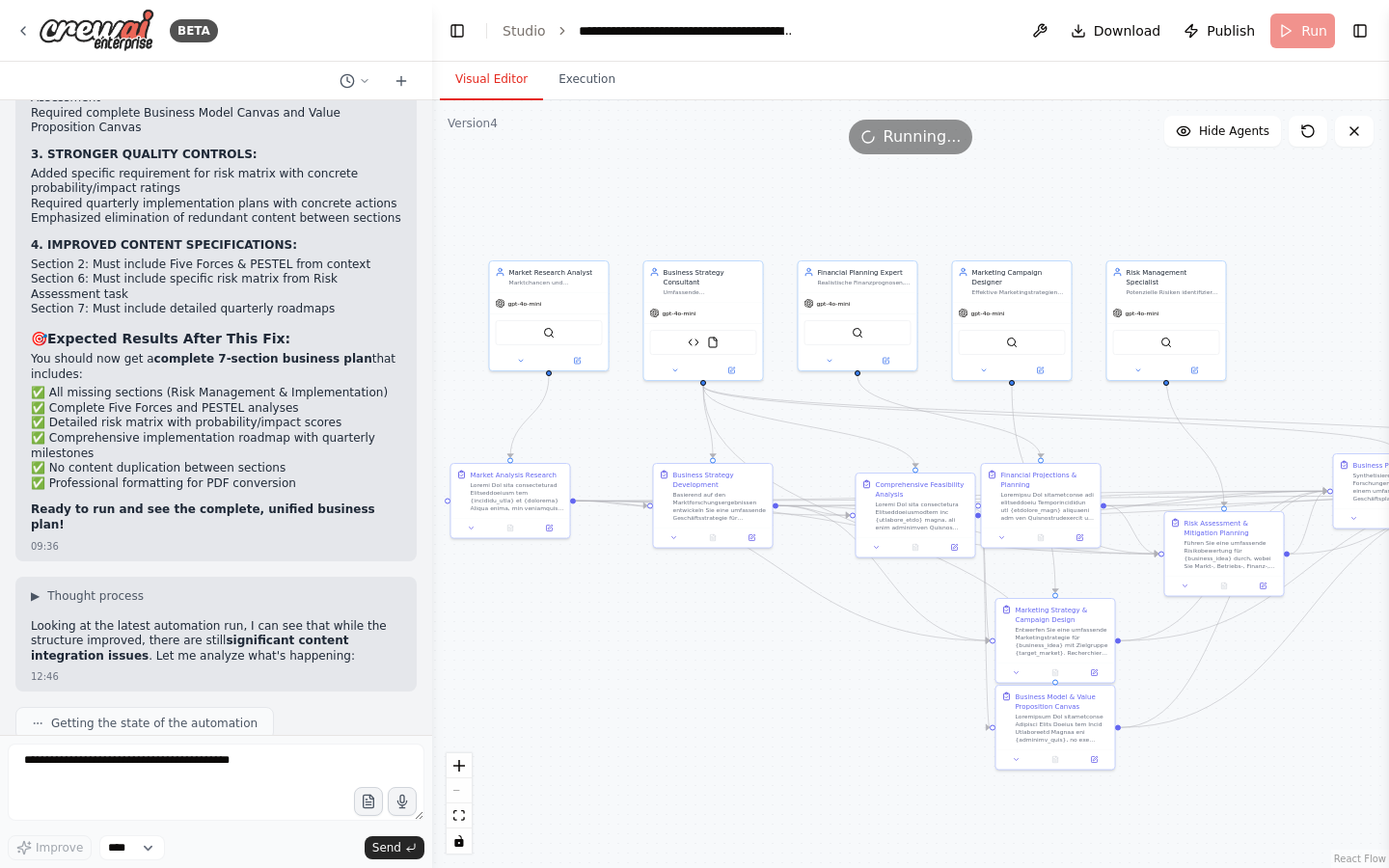
drag, startPoint x: 603, startPoint y: 190, endPoint x: 659, endPoint y: 190, distance: 56.0
click at [659, 190] on div ".deletable-edge-delete-btn { width: 20px; height: 20px; border: 0px solid #ffff…" at bounding box center [910, 484] width 957 height 768
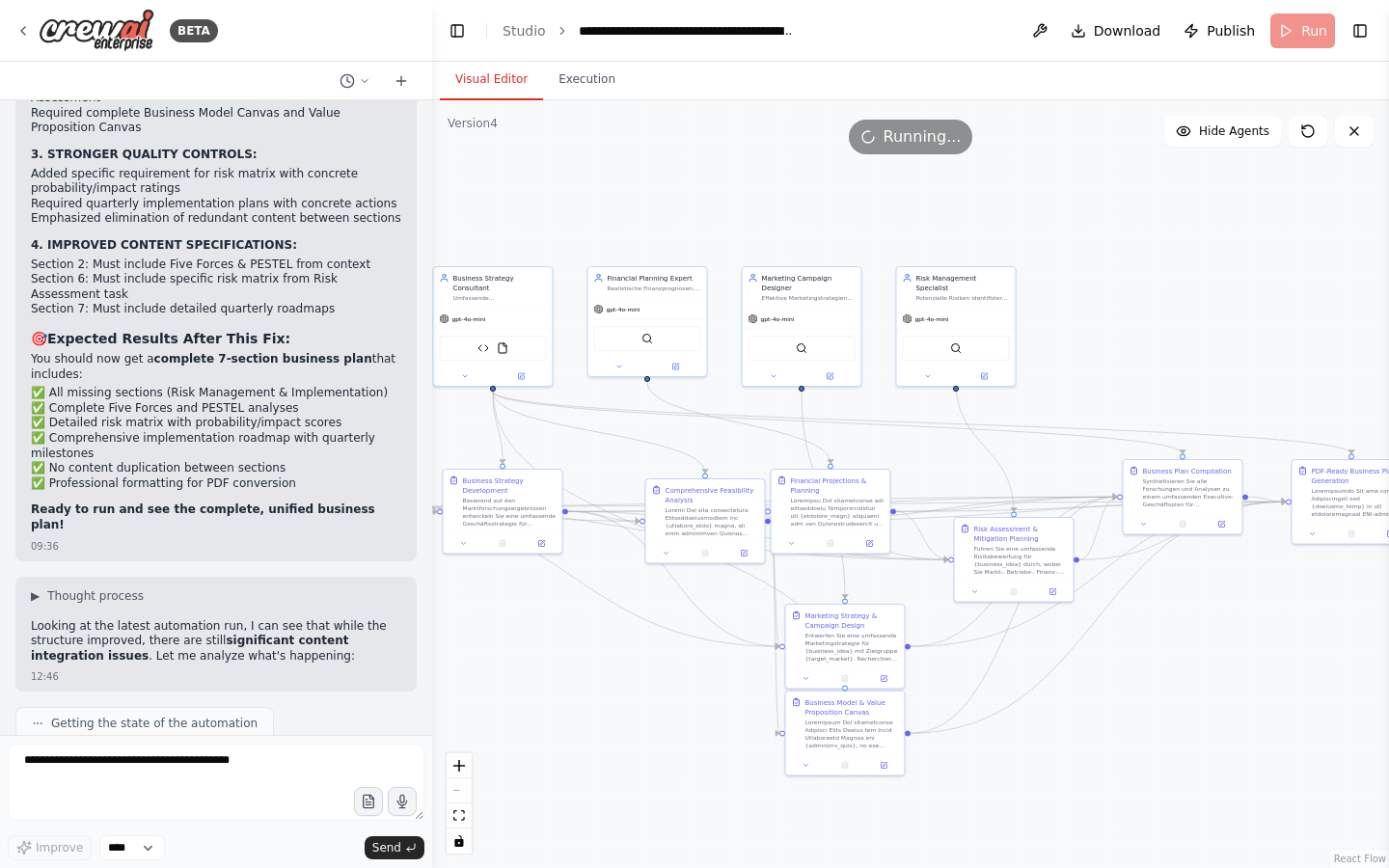
drag, startPoint x: 659, startPoint y: 190, endPoint x: 450, endPoint y: 196, distance: 209.1
click at [450, 196] on div ".deletable-edge-delete-btn { width: 20px; height: 20px; border: 0px solid #ffff…" at bounding box center [910, 484] width 957 height 768
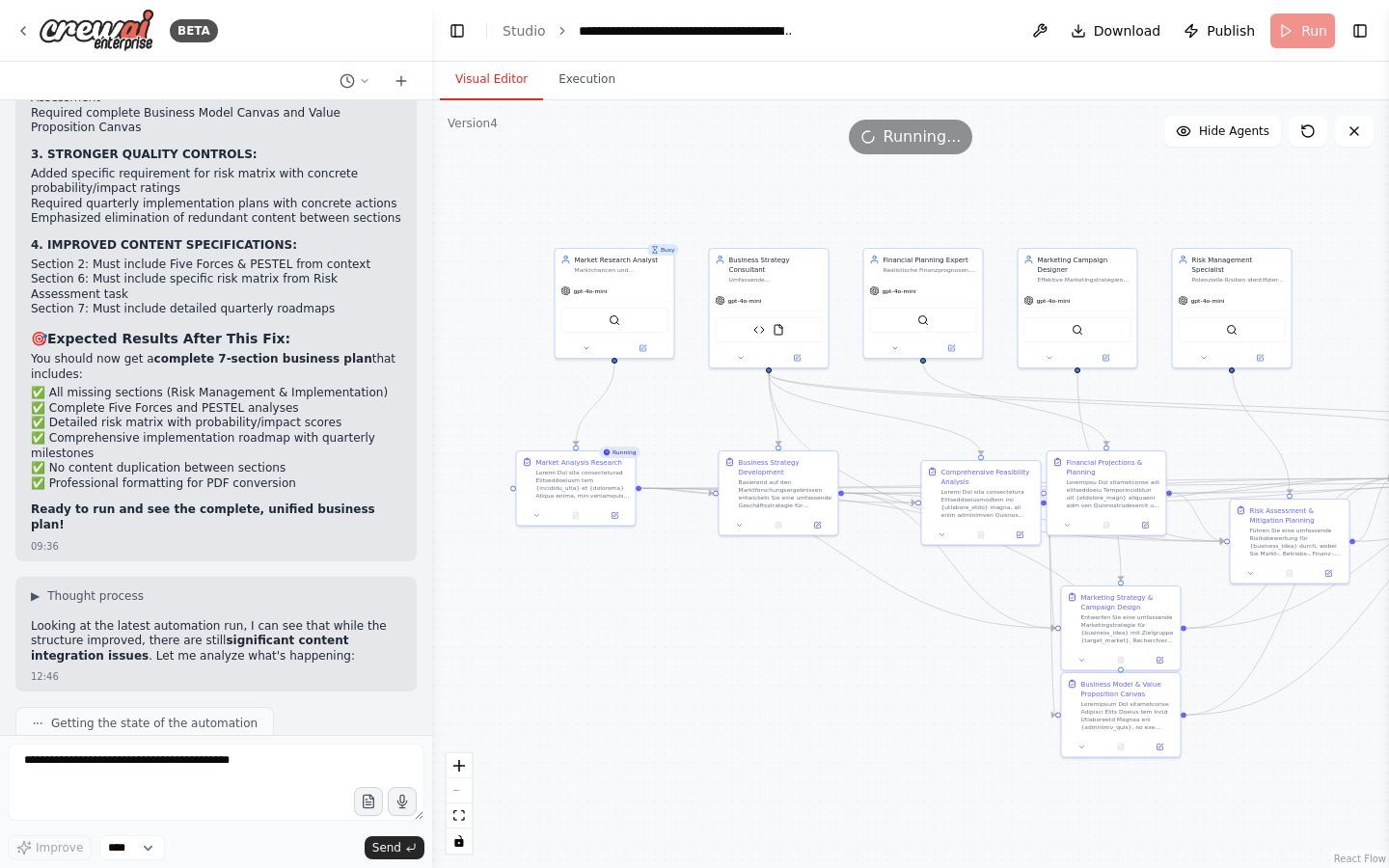
drag, startPoint x: 742, startPoint y: 203, endPoint x: 1019, endPoint y: 184, distance: 277.7
click at [1019, 184] on div ".deletable-edge-delete-btn { width: 20px; height: 20px; border: 0px solid #ffff…" at bounding box center [910, 484] width 957 height 768
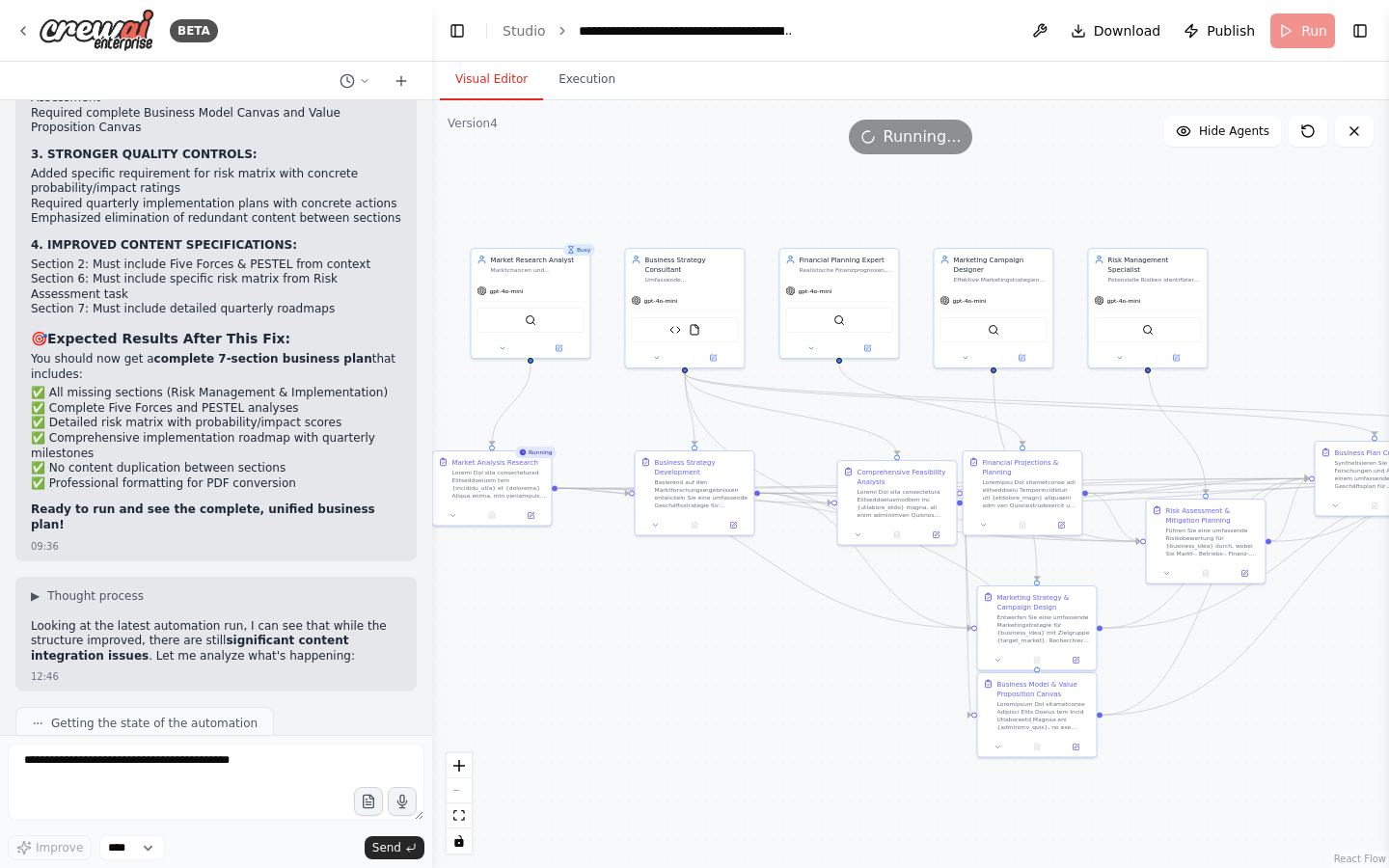
drag, startPoint x: 1040, startPoint y: 187, endPoint x: 942, endPoint y: 188, distance: 98.0
click at [942, 188] on div ".deletable-edge-delete-btn { width: 20px; height: 20px; border: 0px solid #ffff…" at bounding box center [910, 484] width 957 height 768
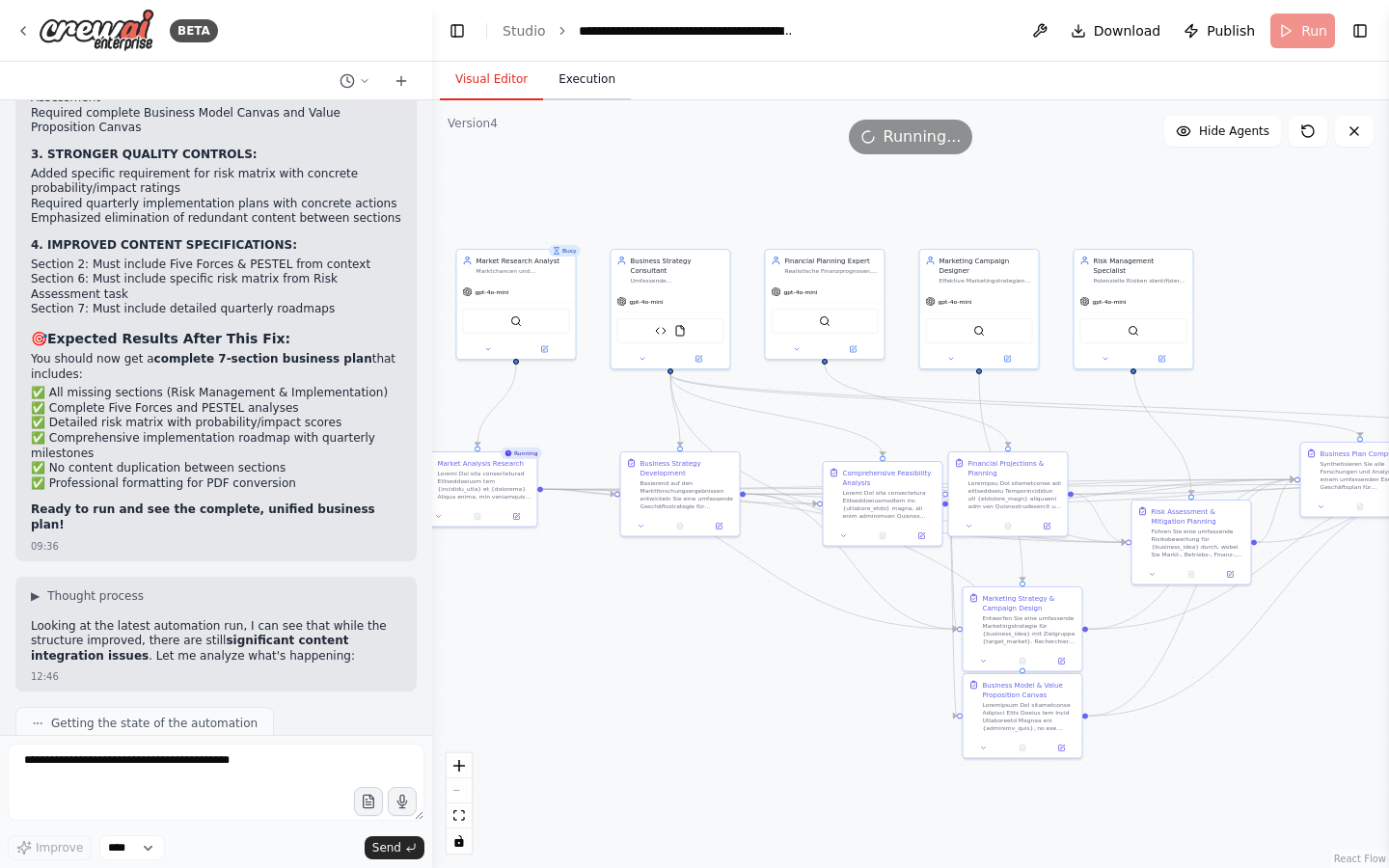
click at [564, 91] on button "Execution" at bounding box center [587, 79] width 88 height 40
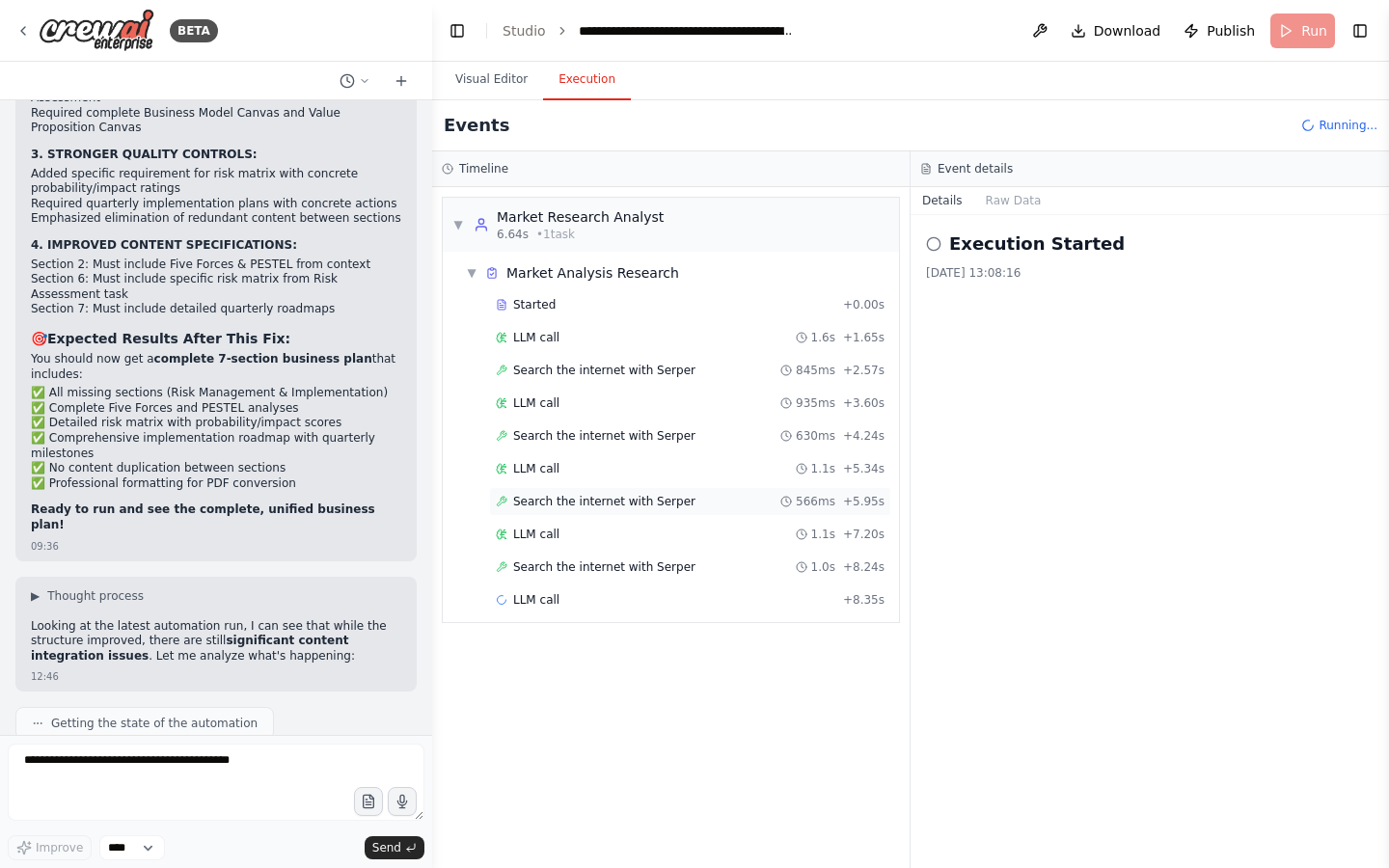
click at [565, 508] on span "Search the internet with Serper" at bounding box center [604, 502] width 182 height 16
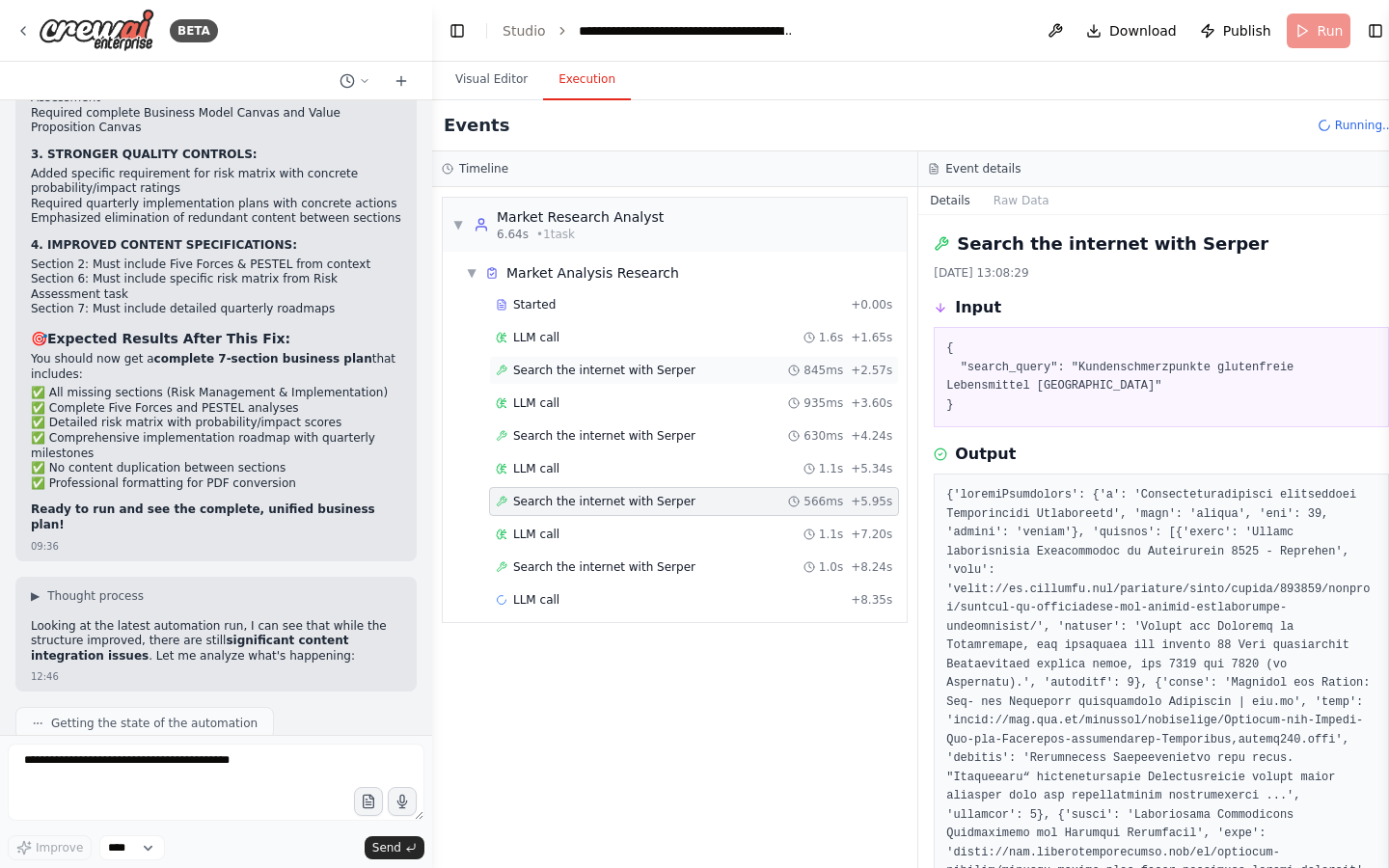
click at [598, 367] on span "Search the internet with Serper" at bounding box center [604, 370] width 182 height 16
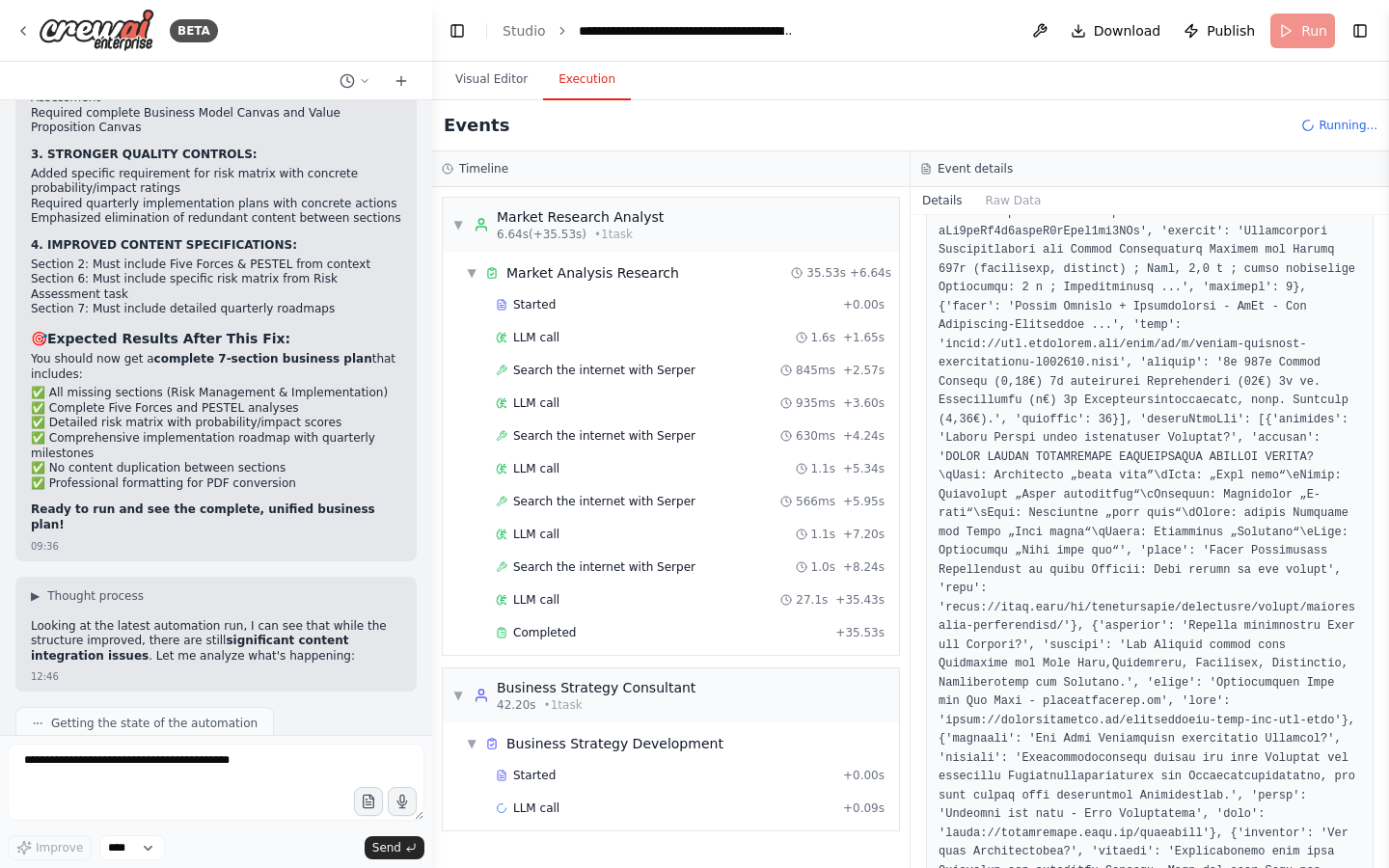
scroll to position [1444, 0]
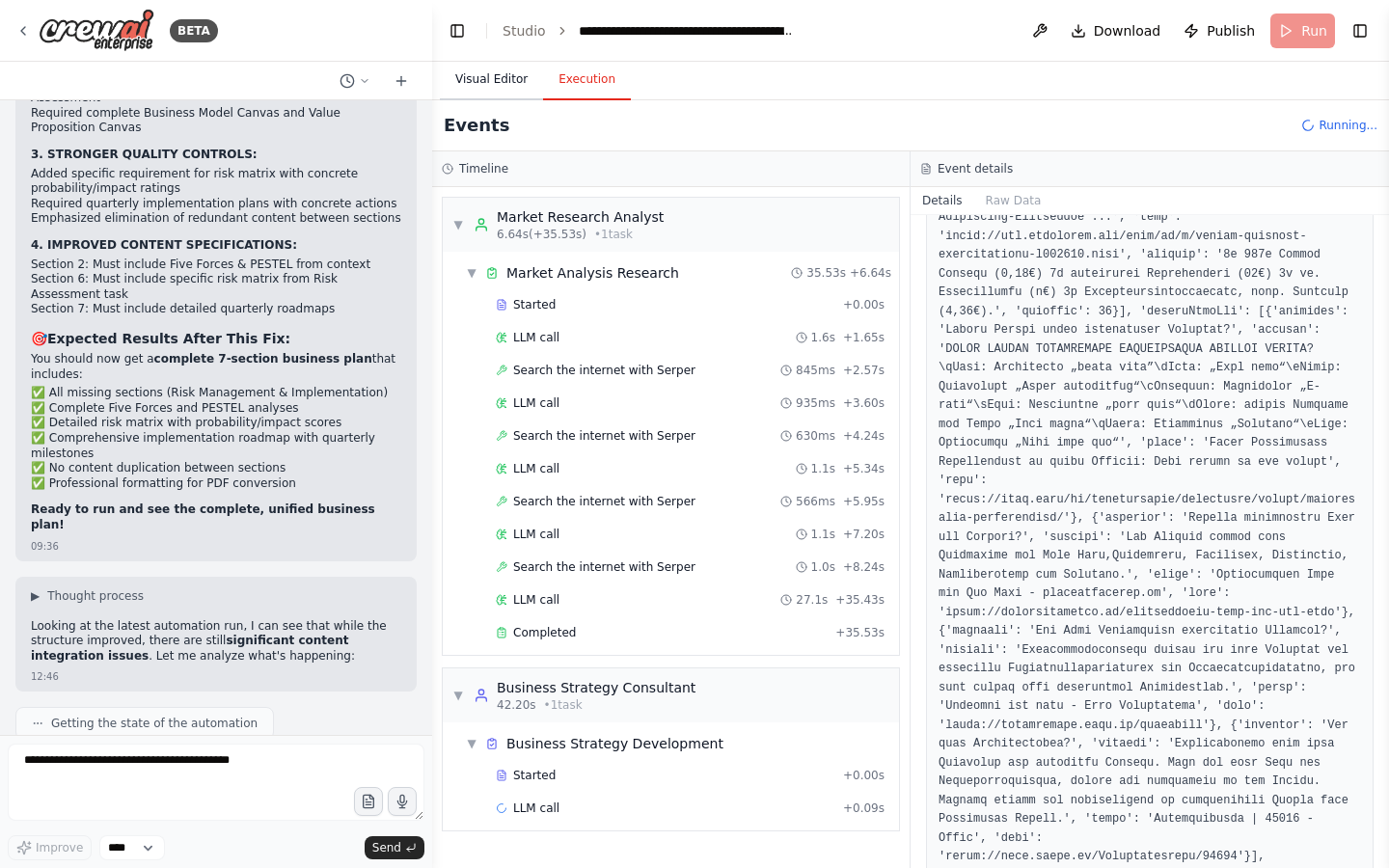
click at [483, 70] on button "Visual Editor" at bounding box center [491, 79] width 103 height 40
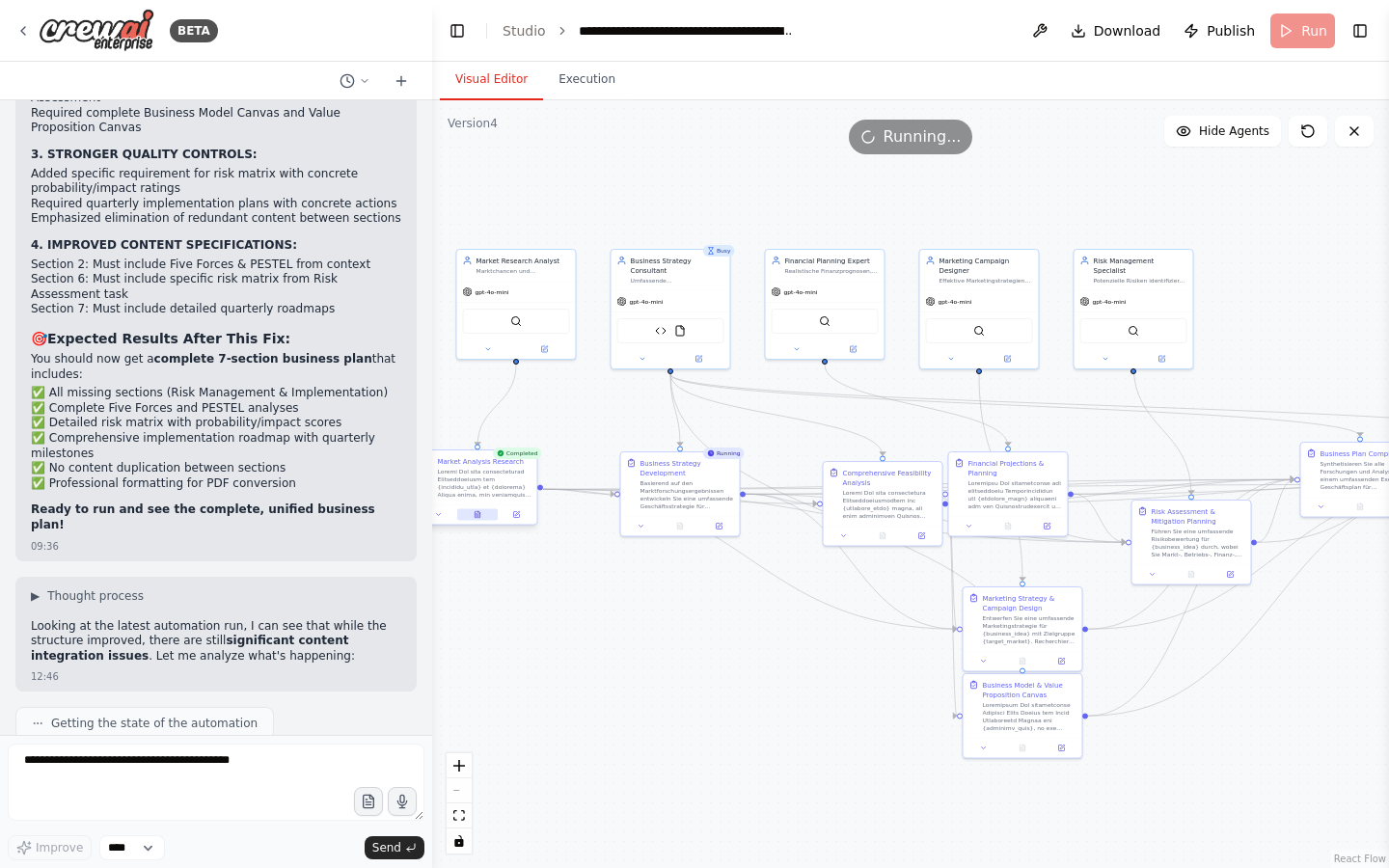
click at [474, 514] on icon at bounding box center [476, 514] width 5 height 7
click at [486, 519] on button at bounding box center [477, 515] width 40 height 12
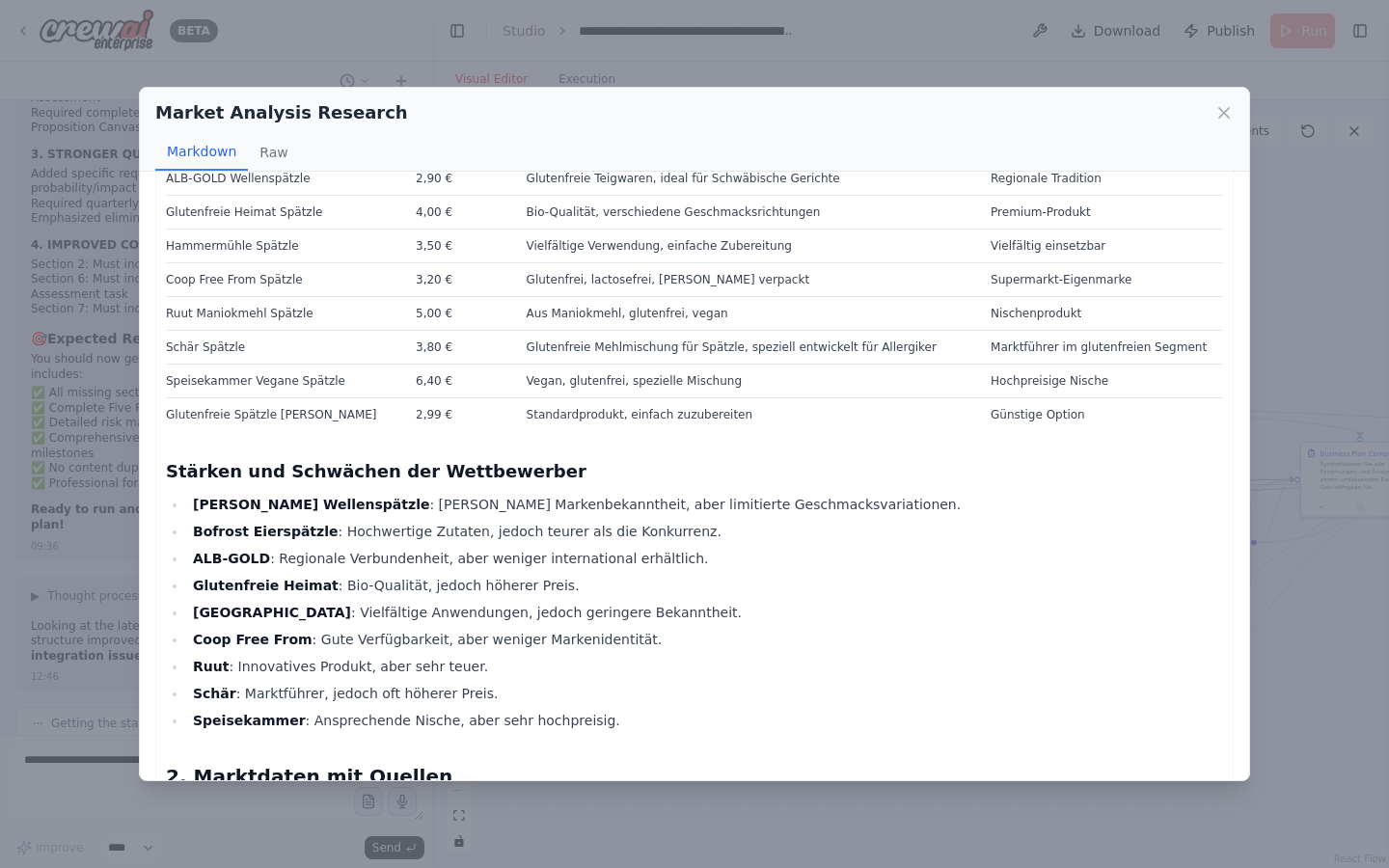
scroll to position [295, 0]
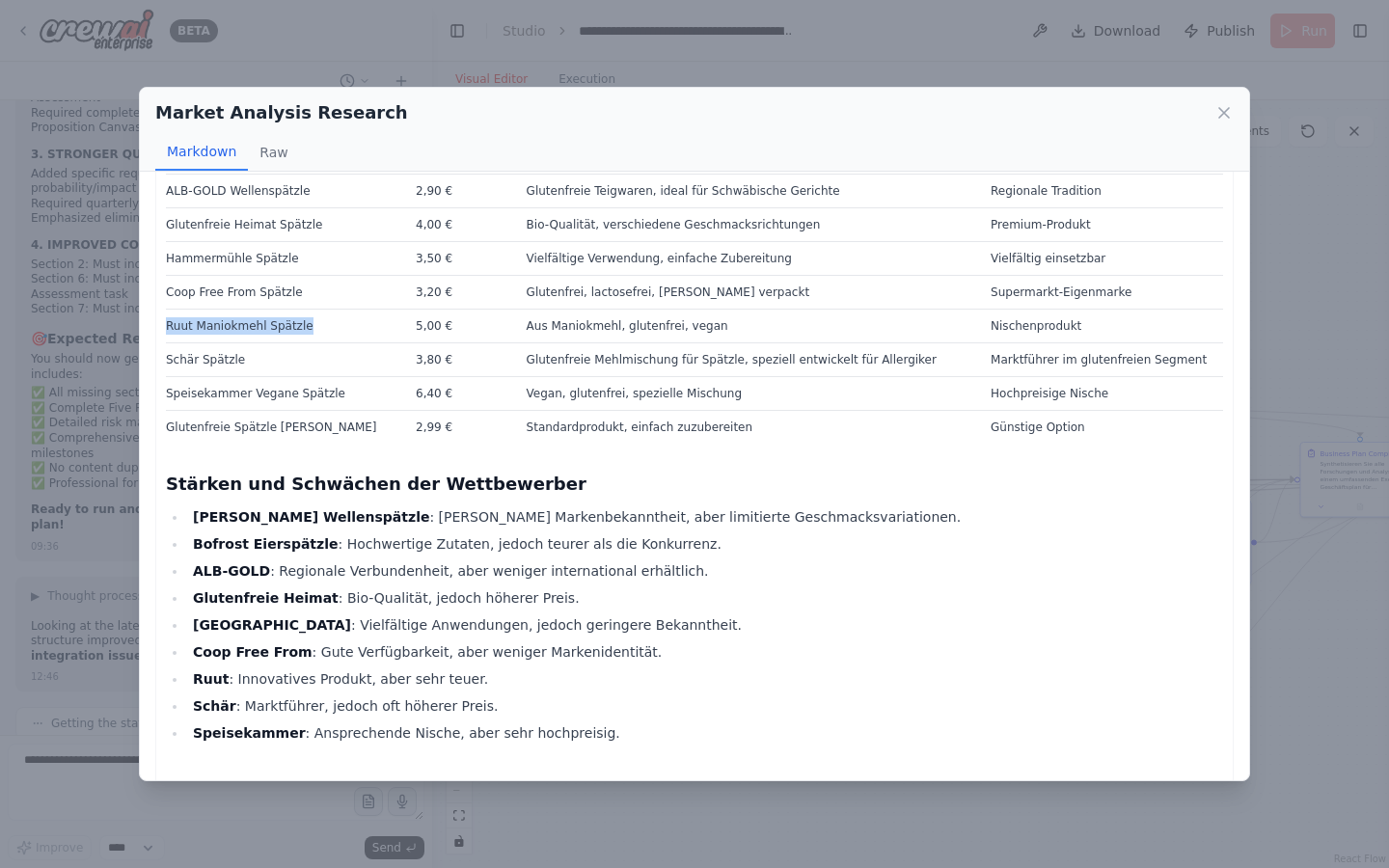
drag, startPoint x: 301, startPoint y: 323, endPoint x: 168, endPoint y: 332, distance: 133.3
click at [168, 332] on td "Ruut Maniokmehl Spätzle" at bounding box center [284, 325] width 238 height 33
copy td "Ruut Maniokmehl Spätzle"
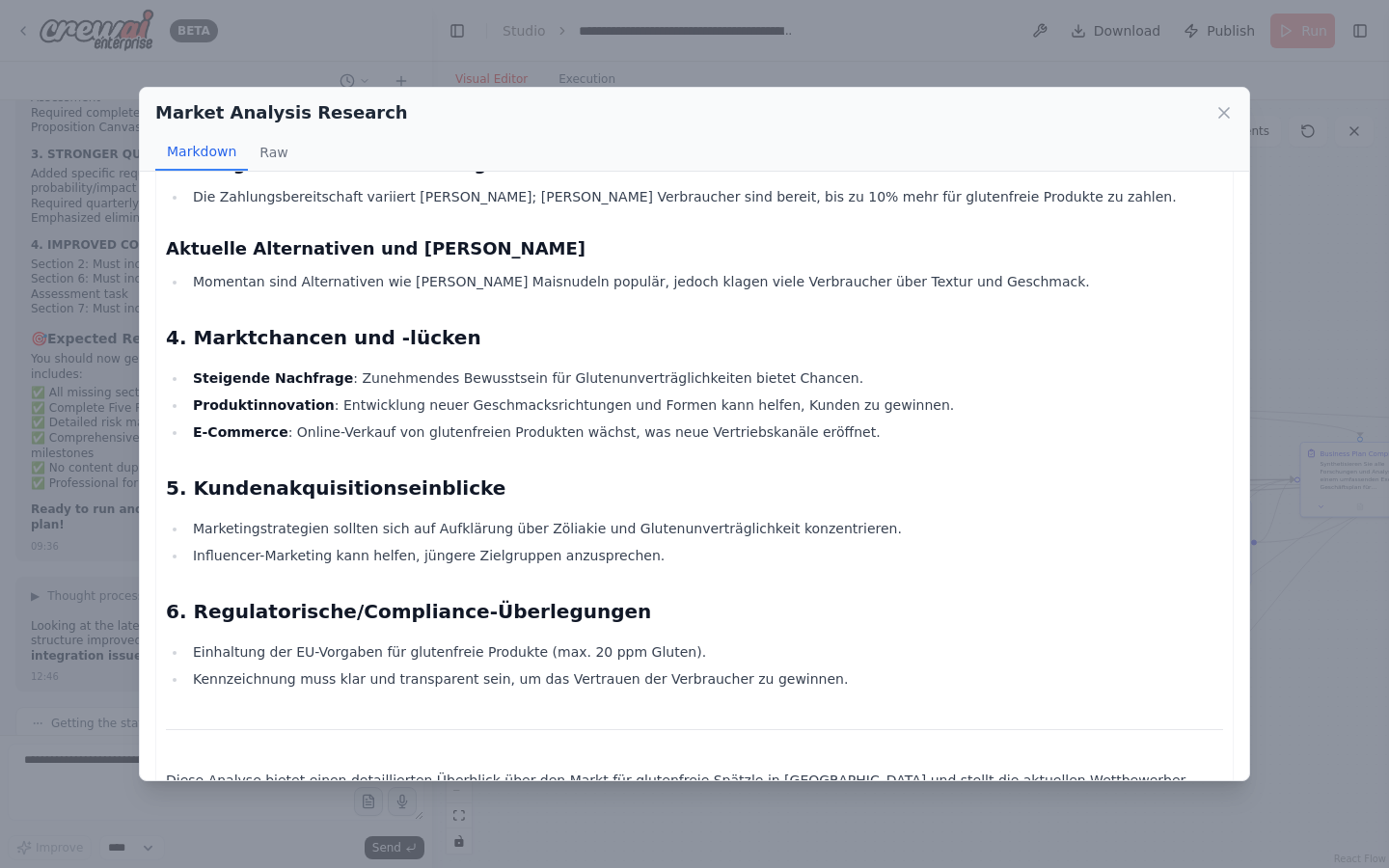
scroll to position [1448, 0]
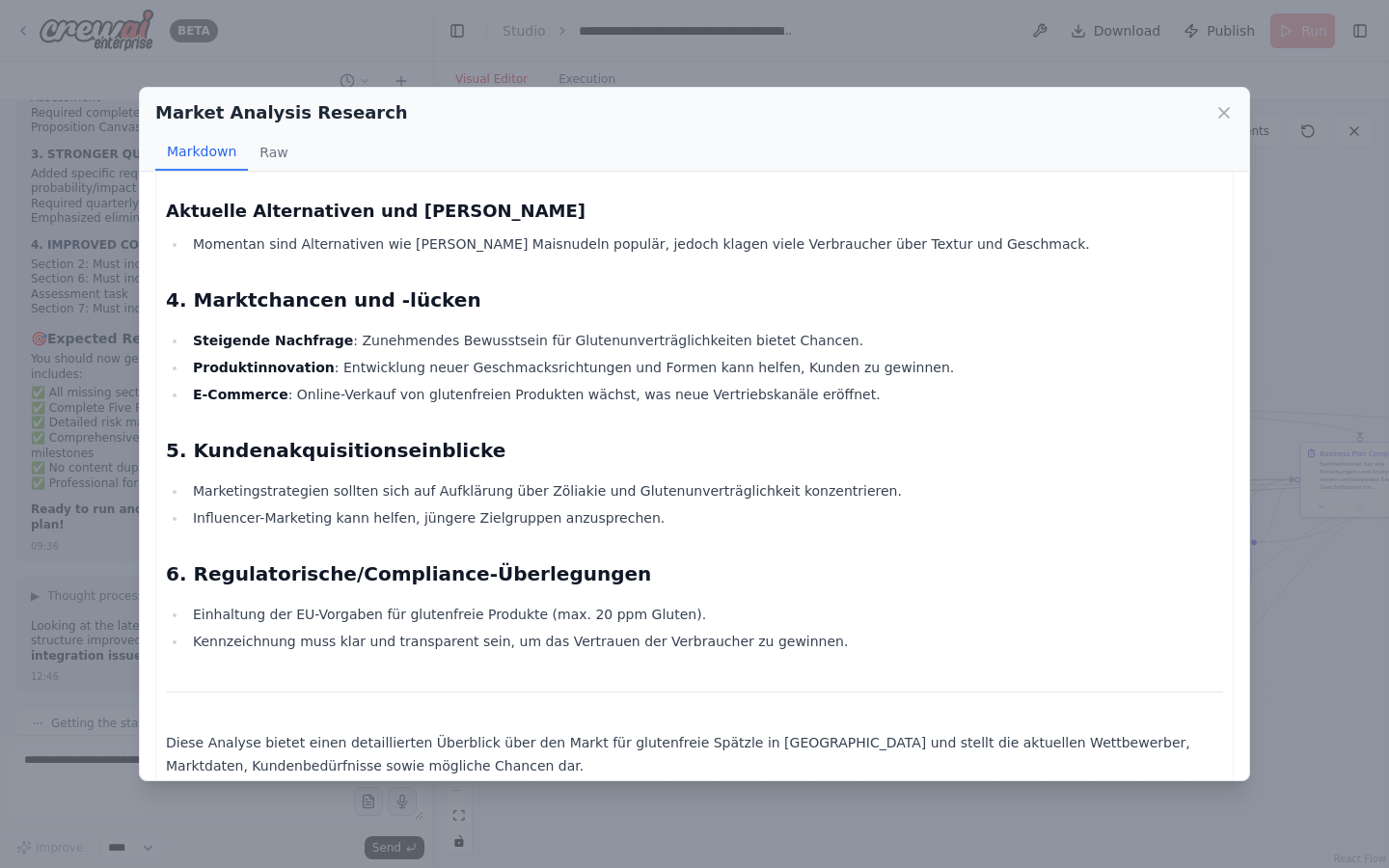
click at [1325, 469] on div "Market Analysis Research Markdown Raw Marktanalysebericht: Glutenfreie Spätzle …" at bounding box center [694, 434] width 1389 height 868
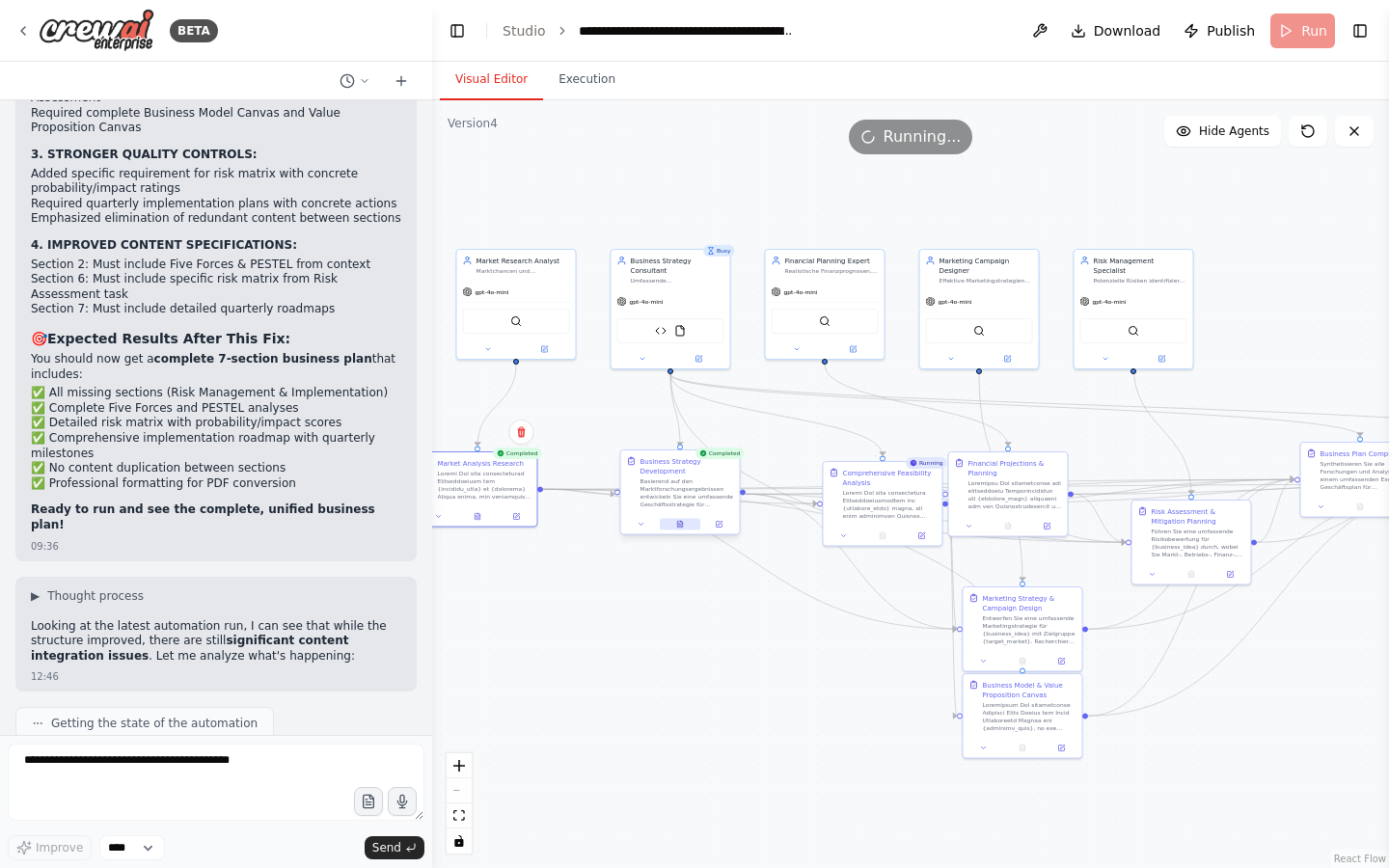
click at [684, 521] on button at bounding box center [679, 525] width 40 height 12
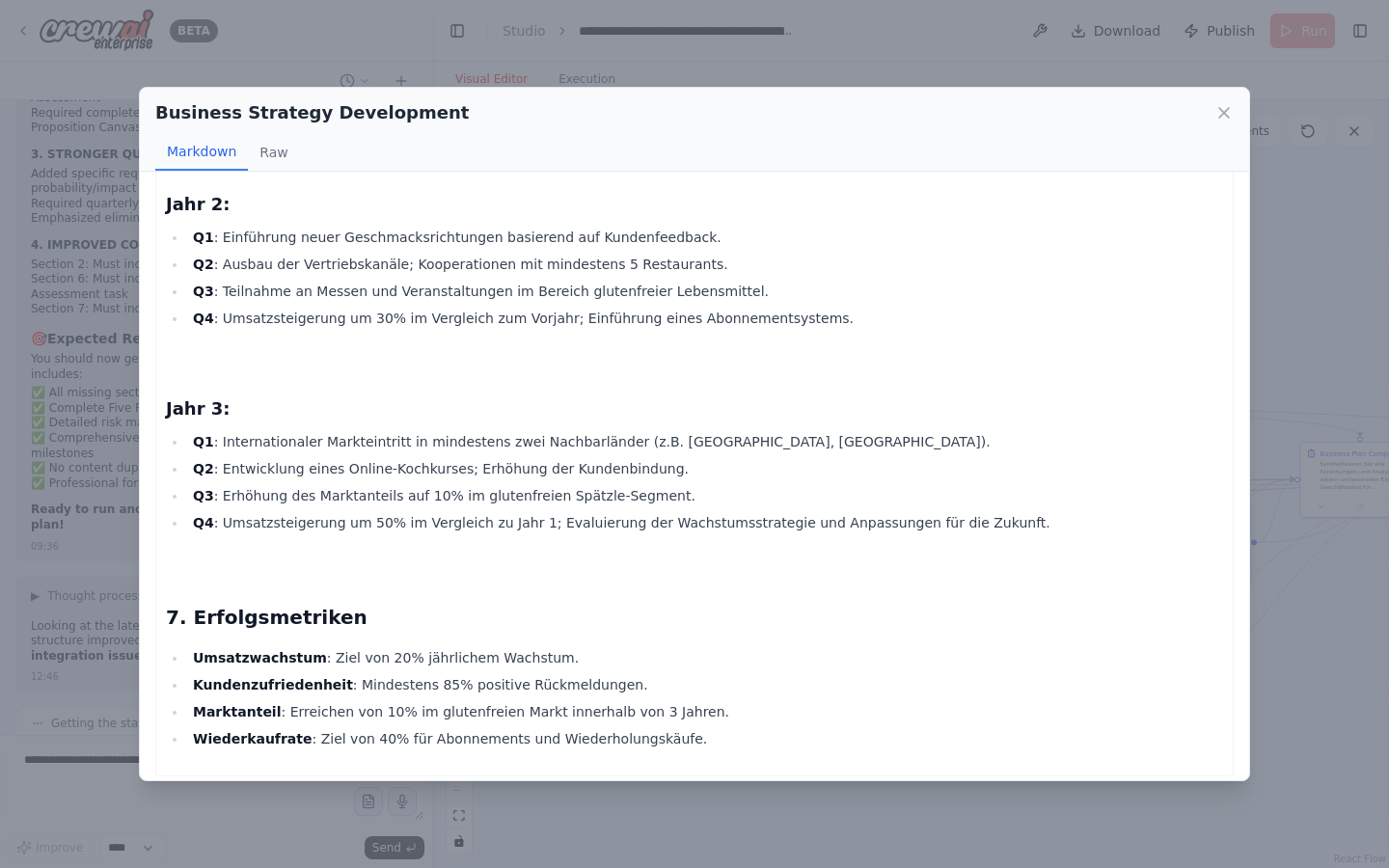
scroll to position [6947, 0]
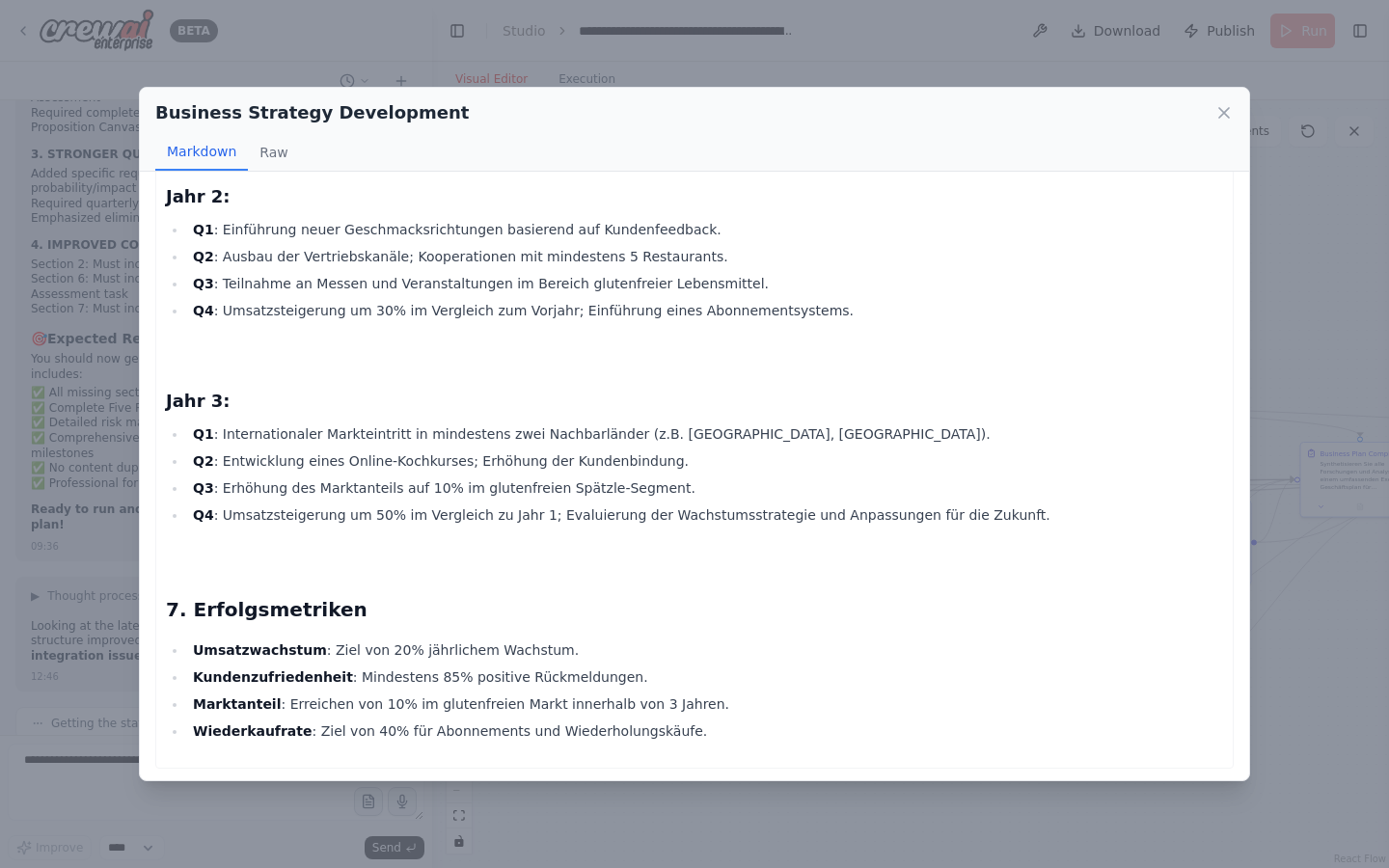
click at [123, 292] on div "Business Strategy Development Markdown Raw Business Plan Geschäftsstrategie für…" at bounding box center [694, 434] width 1389 height 868
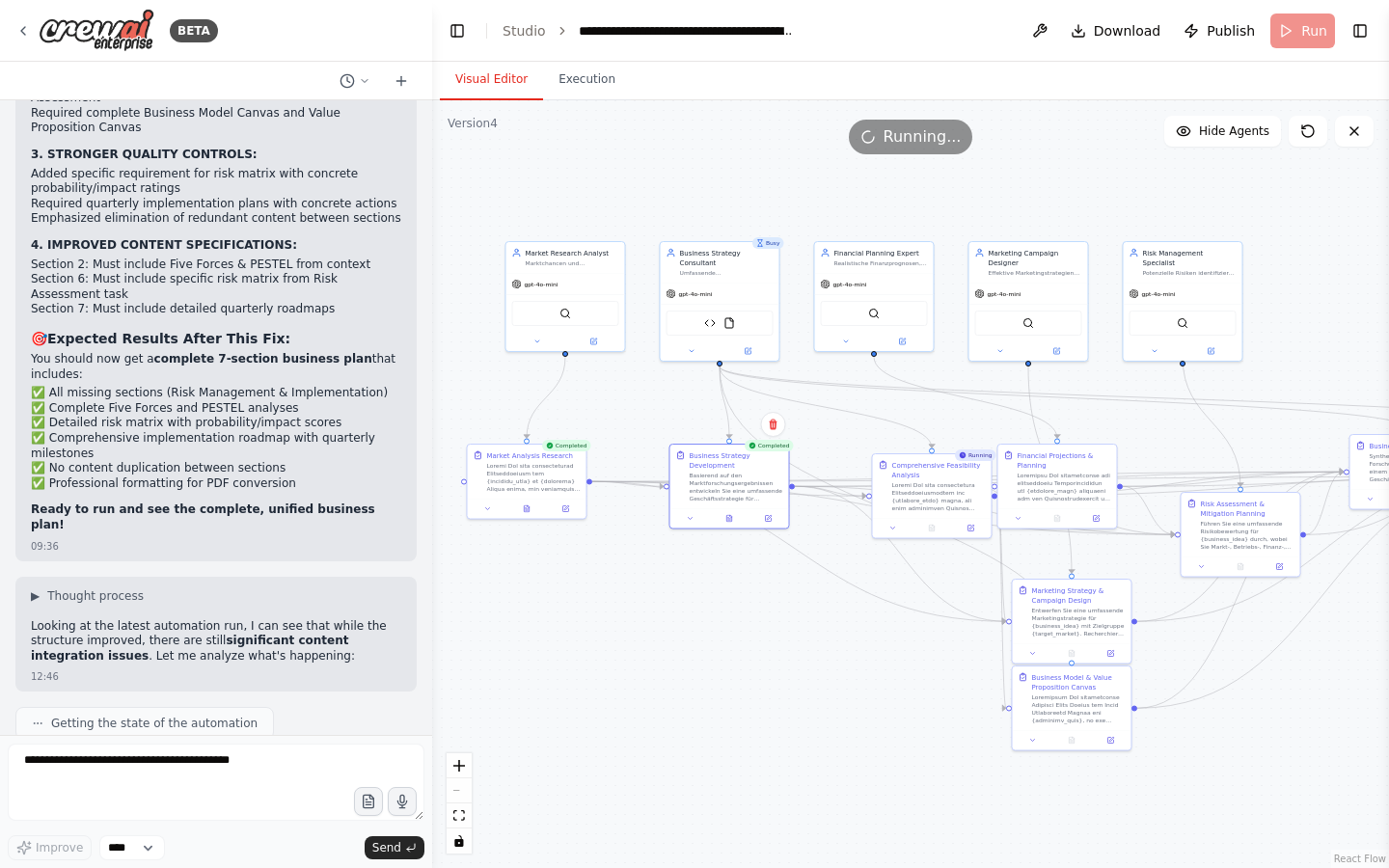
drag, startPoint x: 773, startPoint y: 648, endPoint x: 807, endPoint y: 638, distance: 35.4
click at [808, 640] on div ".deletable-edge-delete-btn { width: 20px; height: 20px; border: 0px solid #ffff…" at bounding box center [910, 484] width 957 height 768
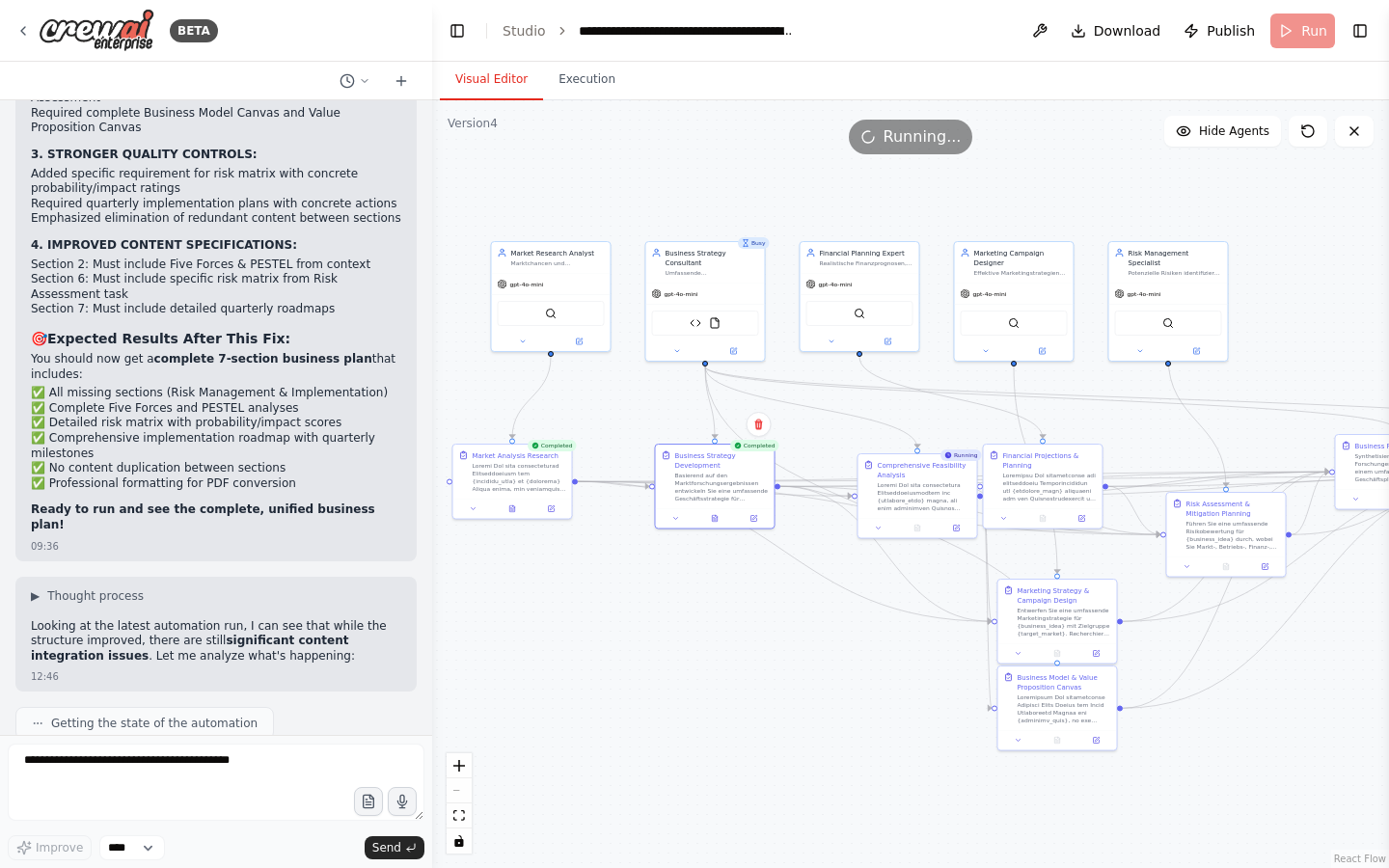
drag, startPoint x: 792, startPoint y: 667, endPoint x: 645, endPoint y: 665, distance: 147.0
click at [645, 665] on div ".deletable-edge-delete-btn { width: 20px; height: 20px; border: 0px solid #ffff…" at bounding box center [910, 484] width 957 height 768
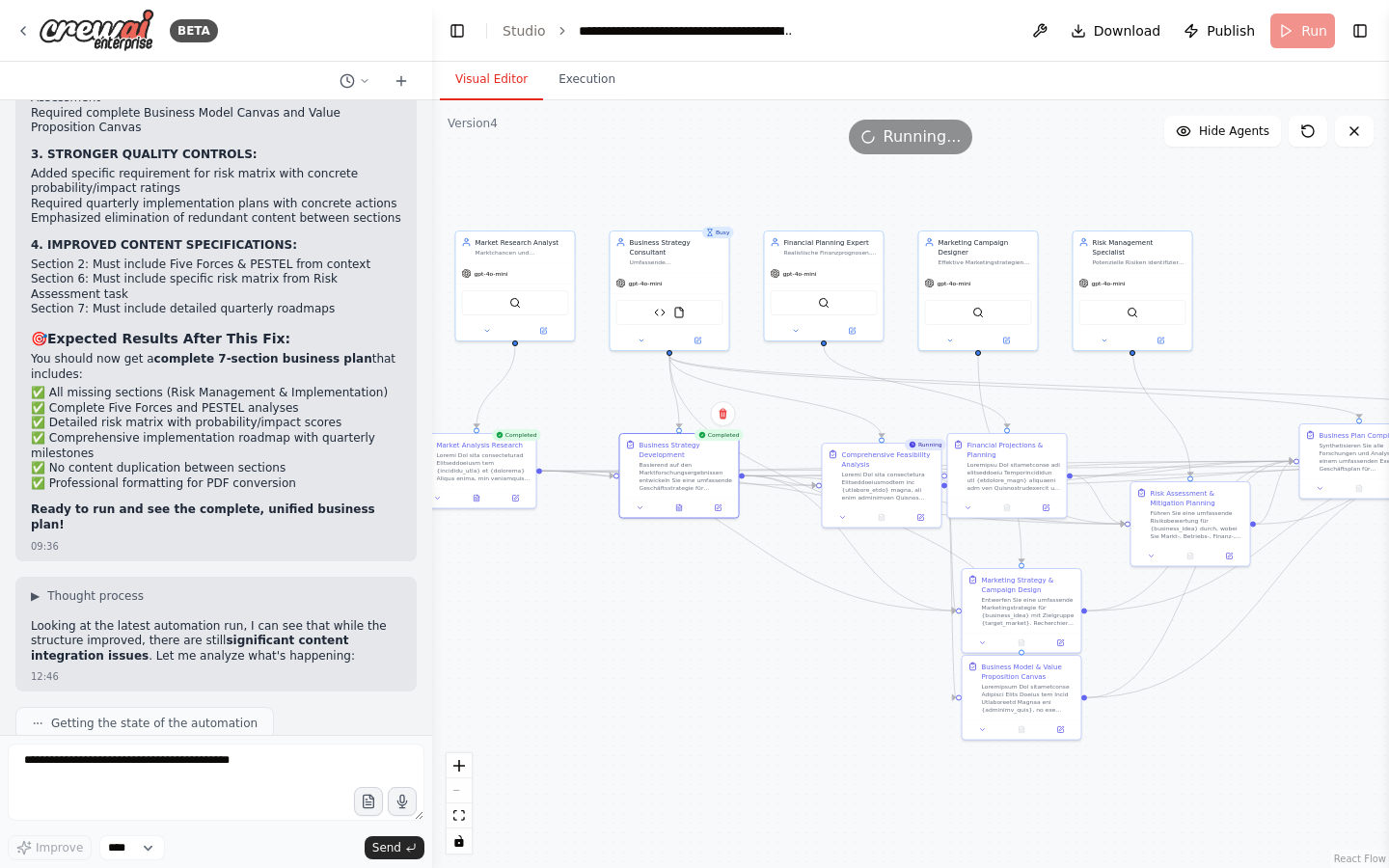
drag, startPoint x: 654, startPoint y: 661, endPoint x: 768, endPoint y: 652, distance: 114.4
click at [768, 652] on div ".deletable-edge-delete-btn { width: 20px; height: 20px; border: 0px solid #ffff…" at bounding box center [910, 484] width 957 height 768
